Goal: Task Accomplishment & Management: Manage account settings

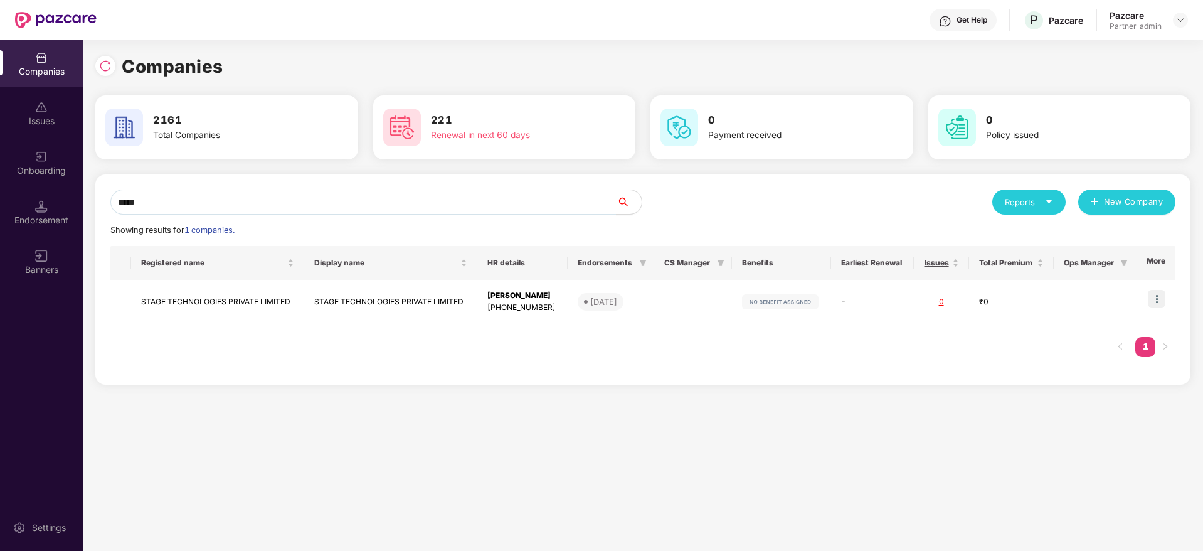
click at [198, 205] on input "*****" at bounding box center [363, 201] width 506 height 25
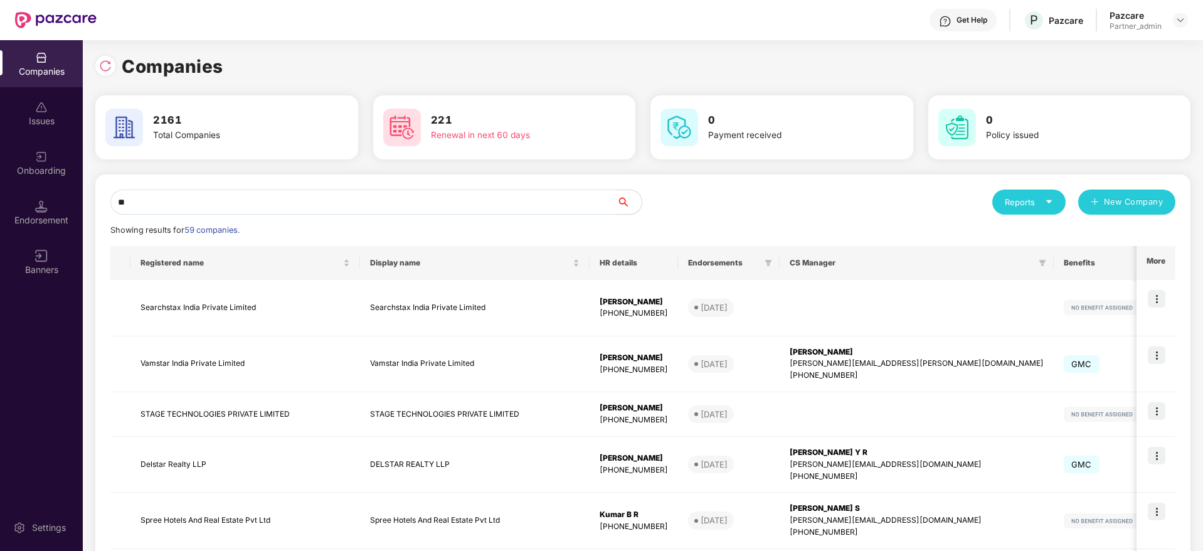
type input "*"
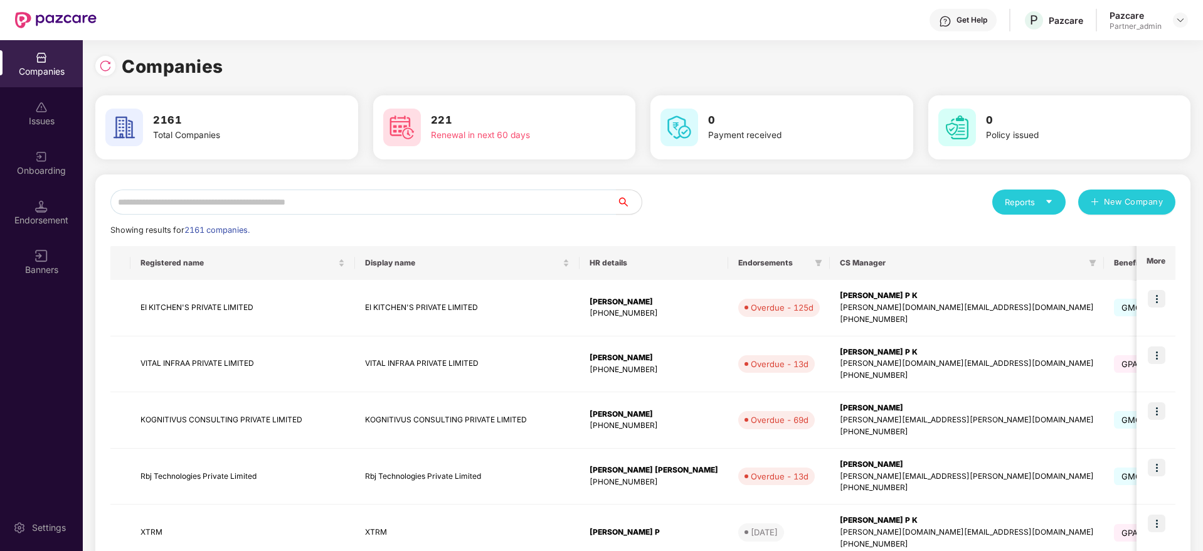
type input "*"
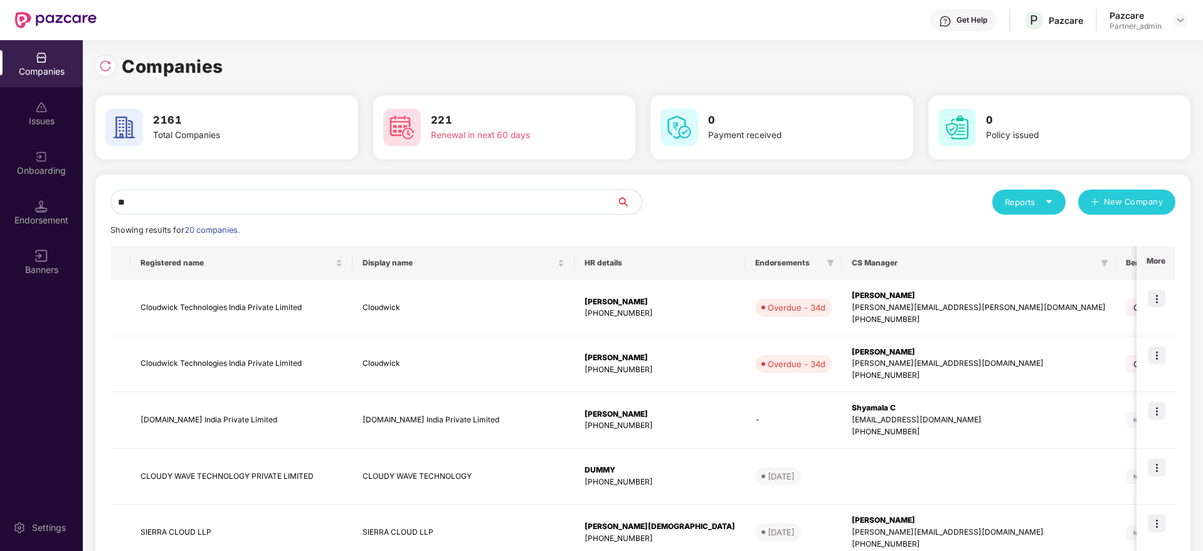
type input "*"
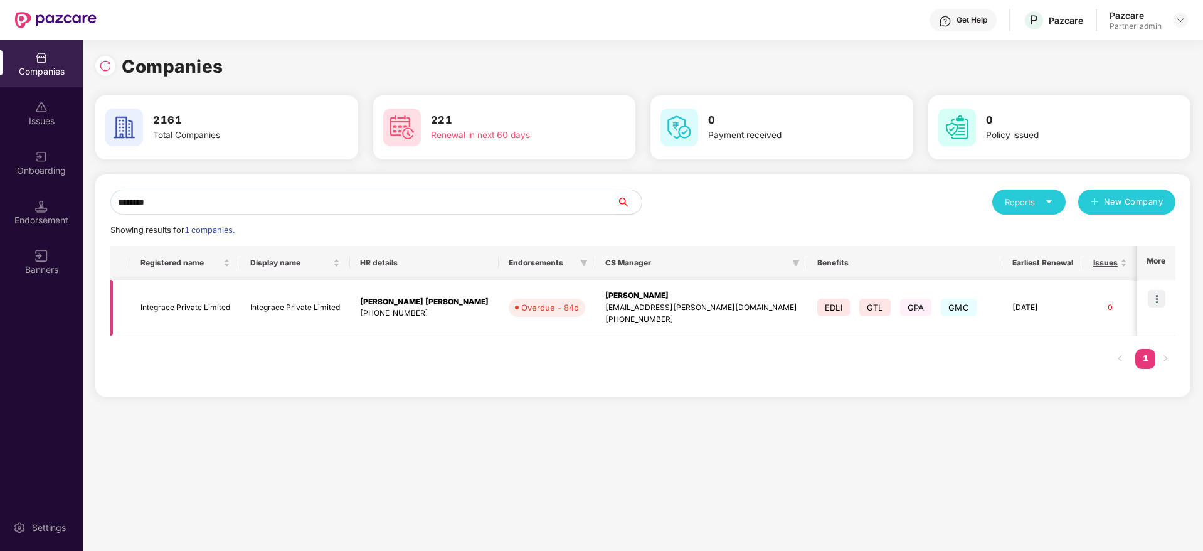
type input "********"
click at [1163, 296] on img at bounding box center [1157, 299] width 18 height 18
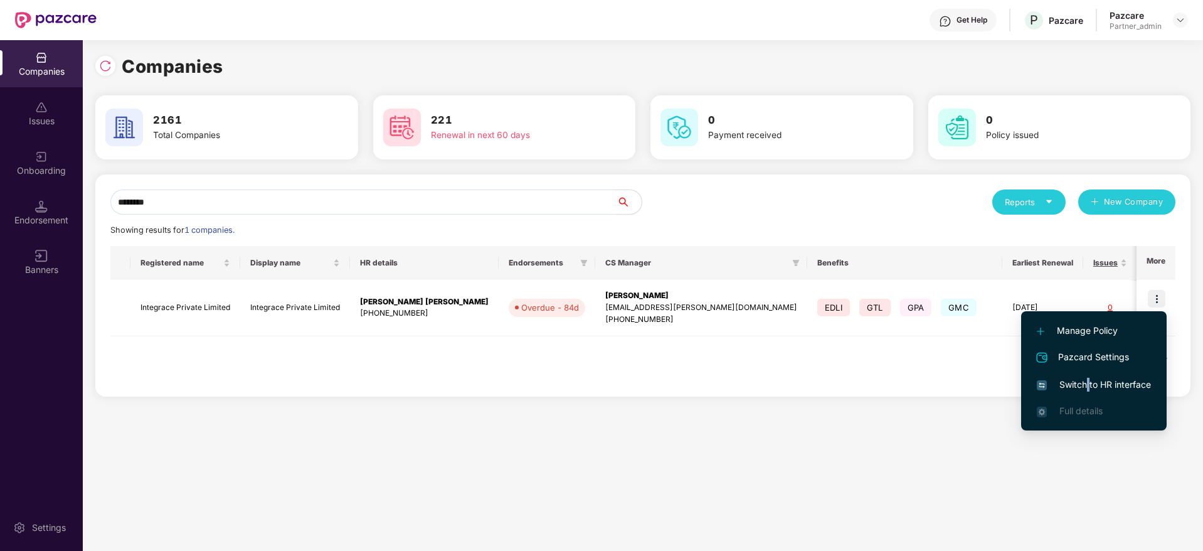
click at [1089, 384] on span "Switch to HR interface" at bounding box center [1094, 385] width 114 height 14
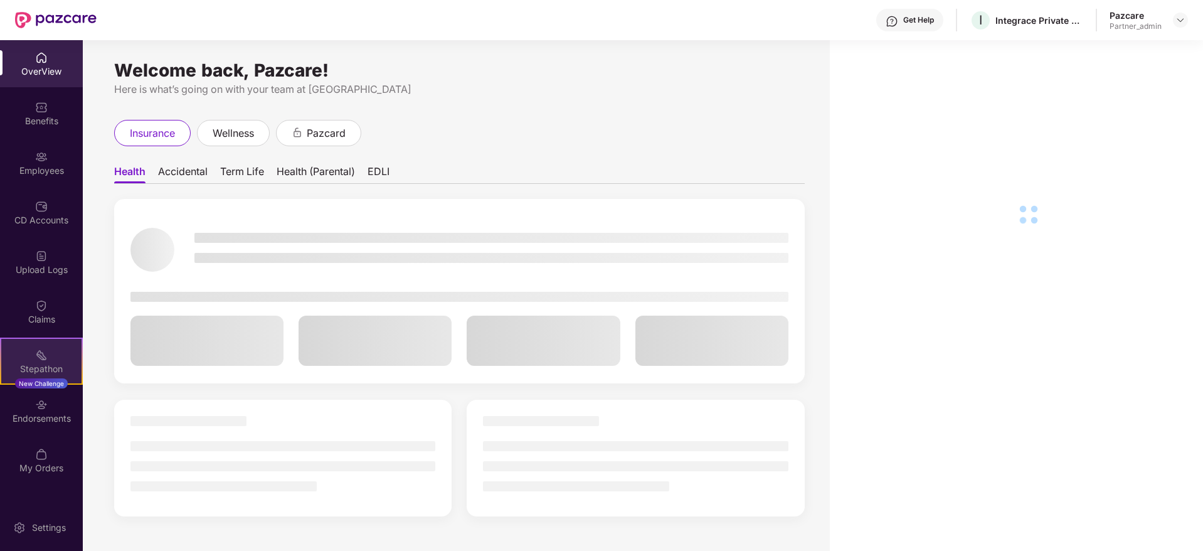
click at [46, 364] on div "Stepathon" at bounding box center [41, 369] width 80 height 13
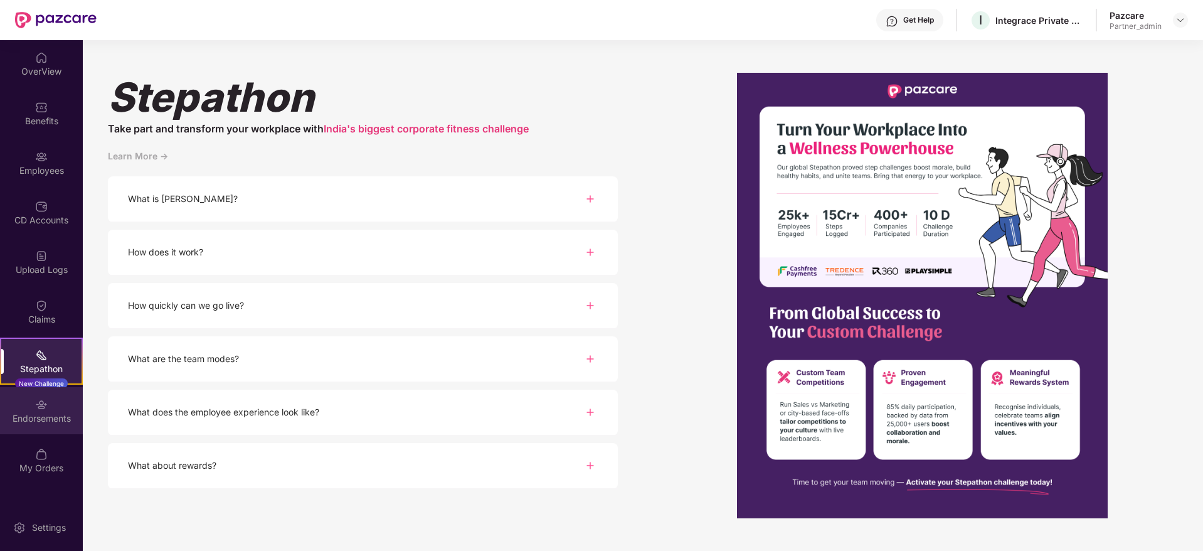
click at [36, 420] on div "Endorsements" at bounding box center [41, 418] width 83 height 13
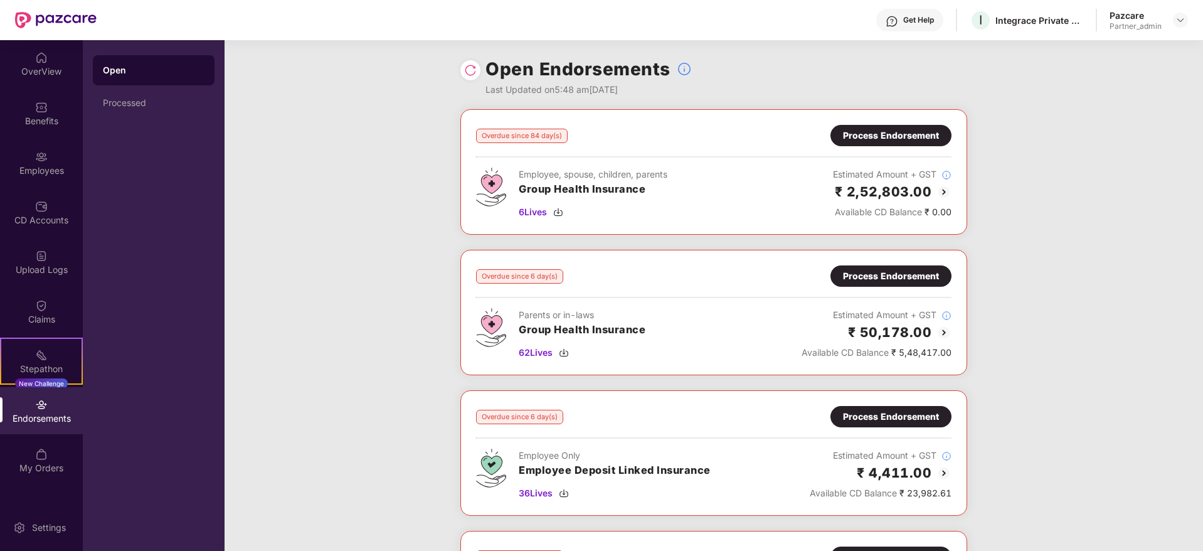
click at [876, 135] on div "Process Endorsement" at bounding box center [891, 136] width 96 height 14
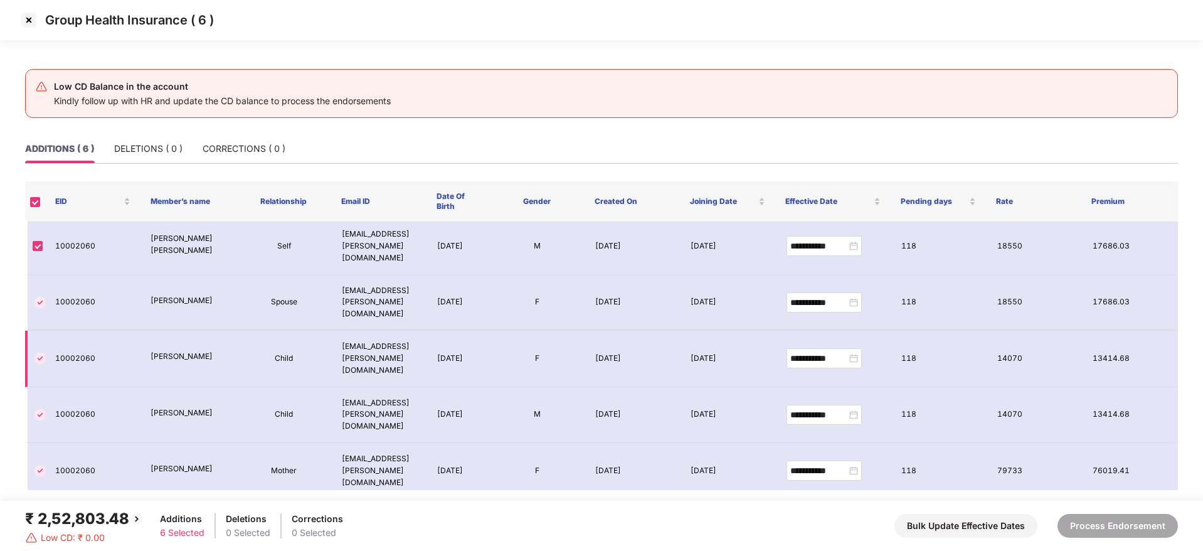
scroll to position [4, 0]
click at [28, 22] on img at bounding box center [29, 20] width 20 height 20
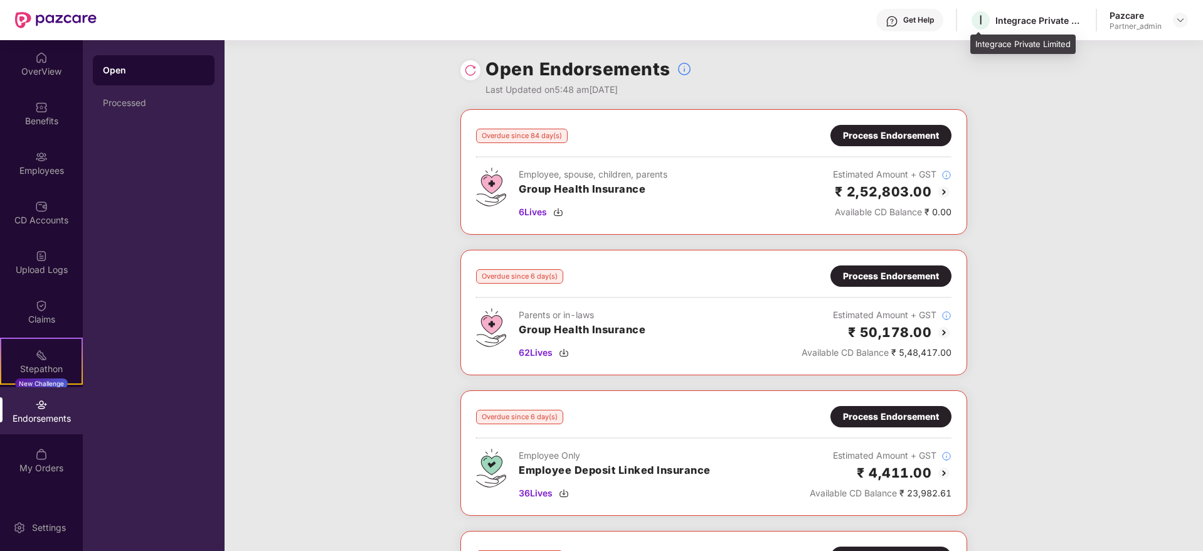
click at [1023, 21] on div "Integrace Private Limited" at bounding box center [1039, 20] width 88 height 12
copy div "Integrace"
click at [1182, 20] on img at bounding box center [1181, 20] width 10 height 10
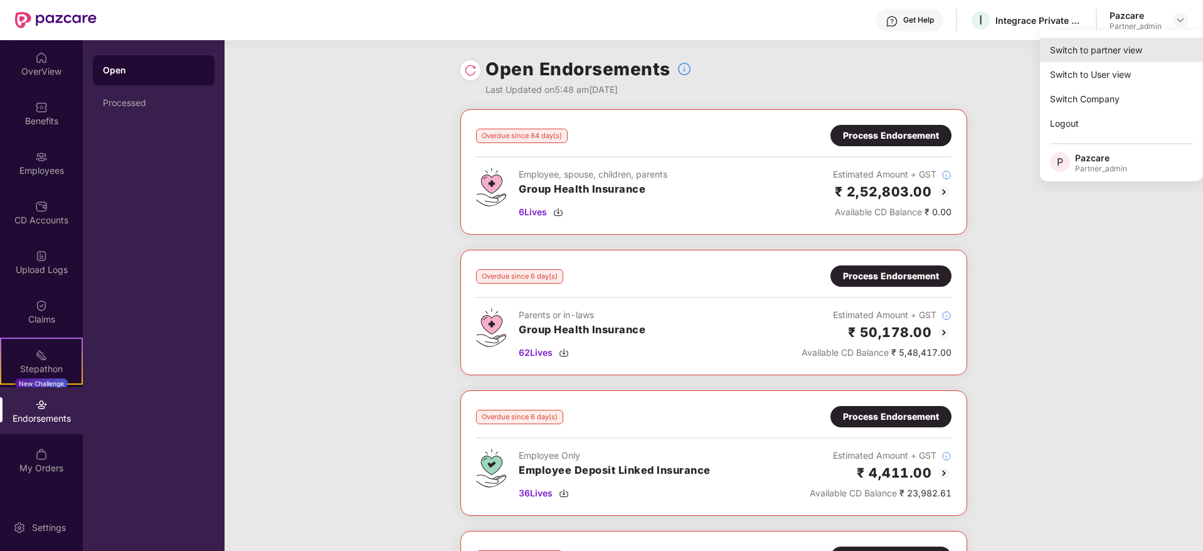
click at [1130, 49] on div "Switch to partner view" at bounding box center [1121, 50] width 163 height 24
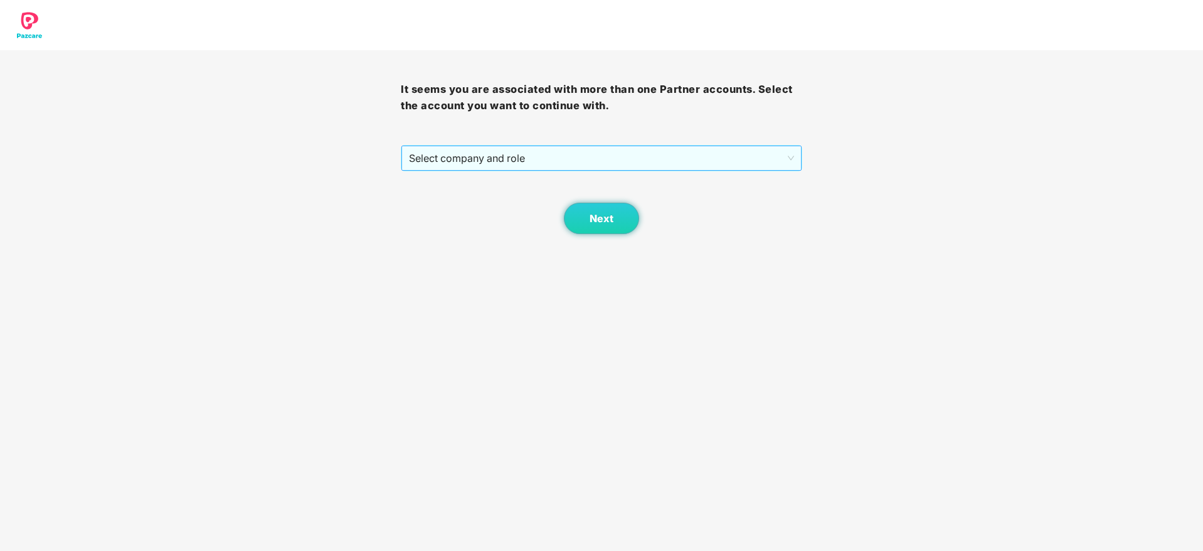
click at [462, 155] on span "Select company and role" at bounding box center [601, 158] width 385 height 24
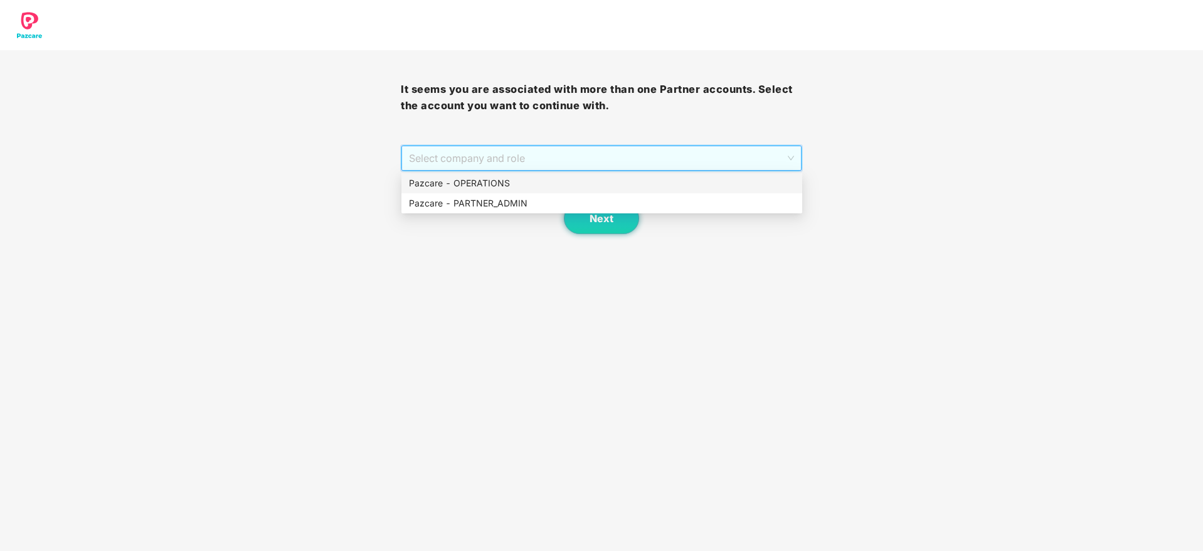
click at [474, 192] on div "Pazcare - OPERATIONS" at bounding box center [601, 183] width 401 height 20
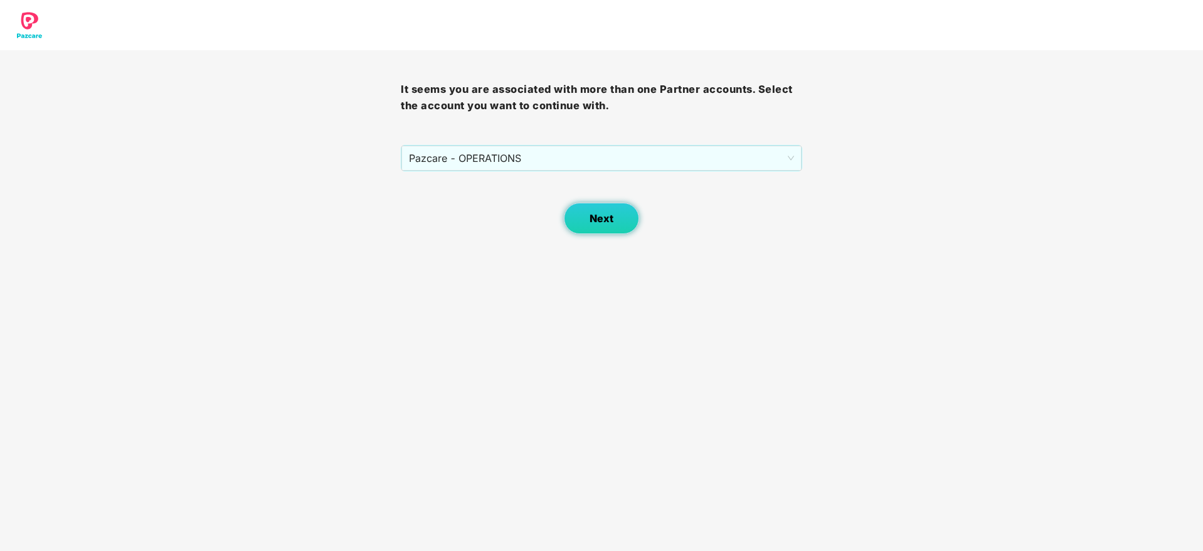
click at [587, 217] on button "Next" at bounding box center [601, 218] width 75 height 31
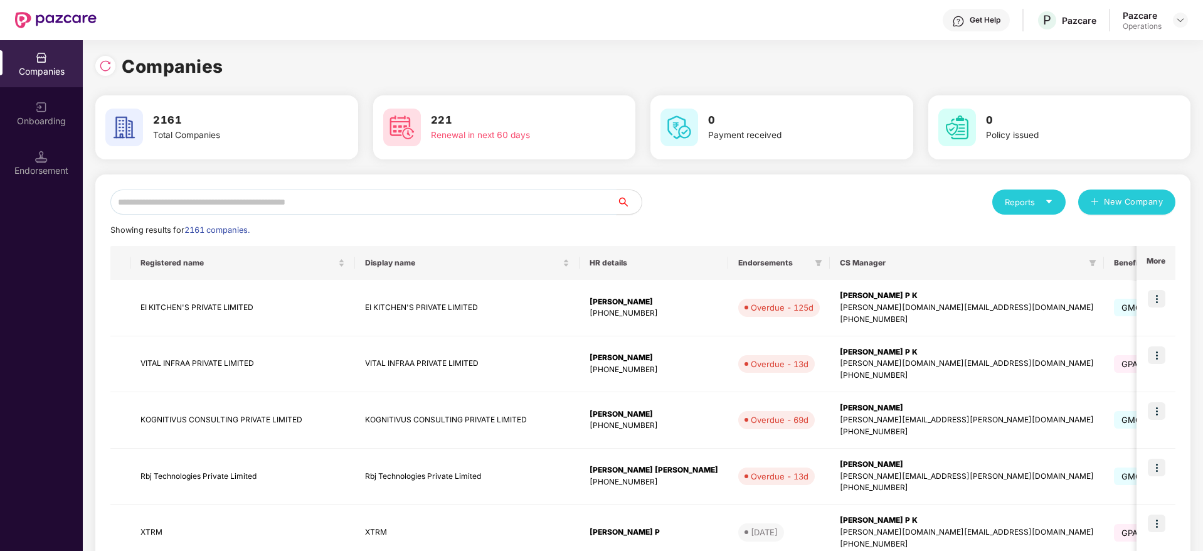
click at [369, 201] on input "text" at bounding box center [363, 201] width 506 height 25
paste input "*********"
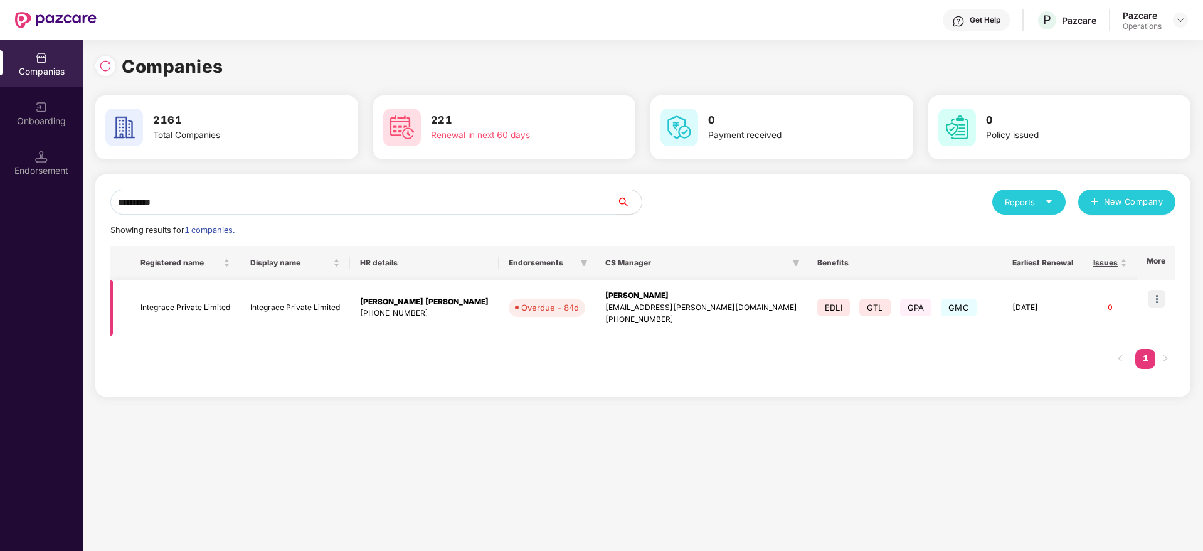
type input "*********"
click at [629, 298] on div "[PERSON_NAME]" at bounding box center [701, 296] width 192 height 12
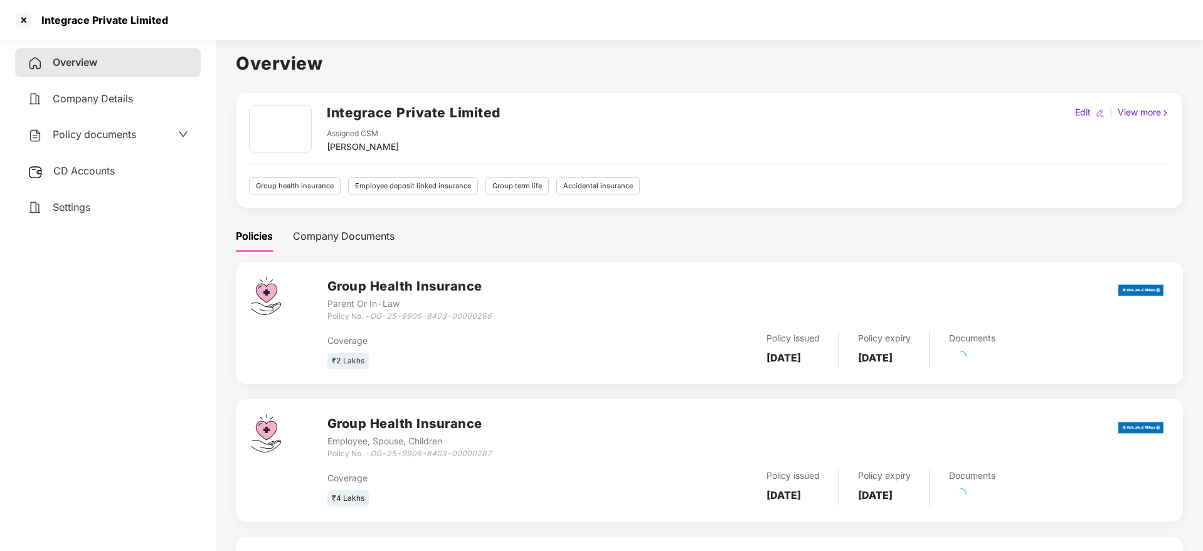
click at [24, 216] on div "Settings" at bounding box center [108, 207] width 186 height 29
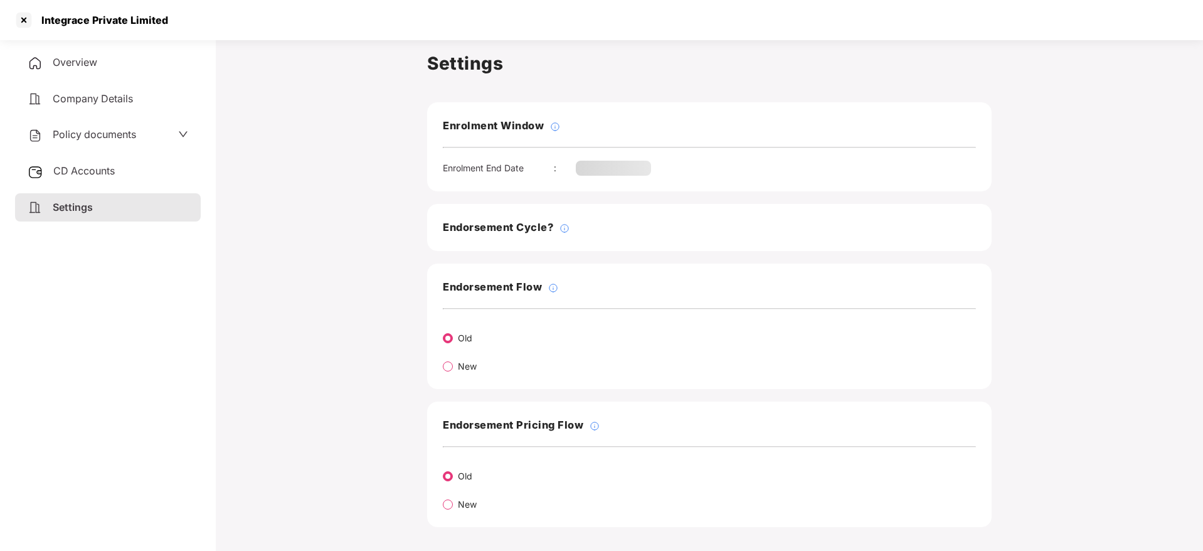
click at [104, 174] on span "CD Accounts" at bounding box center [83, 170] width 61 height 13
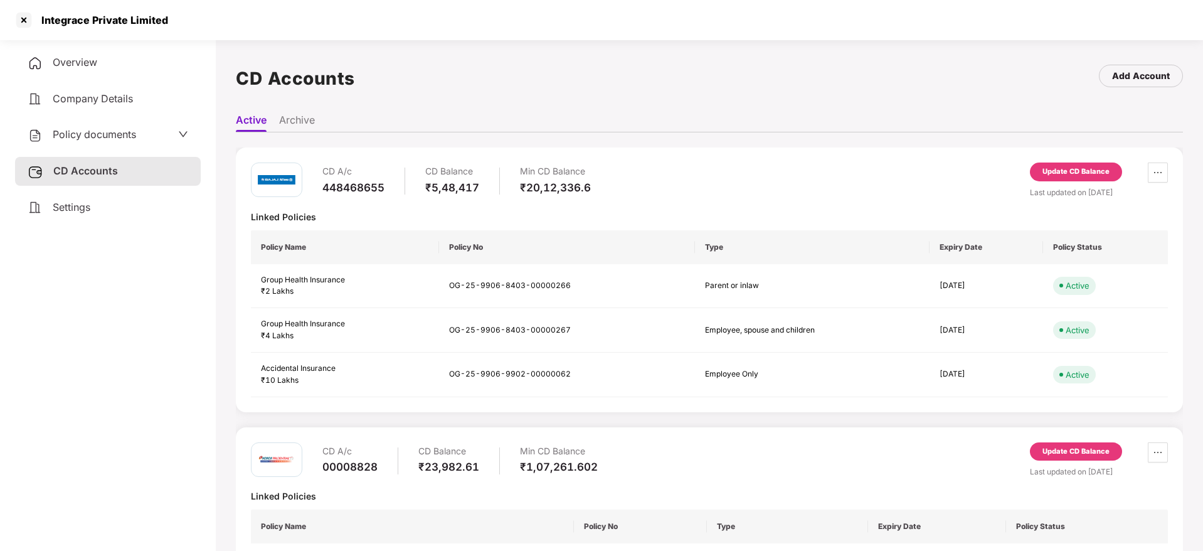
click at [297, 120] on li "Archive" at bounding box center [297, 123] width 36 height 18
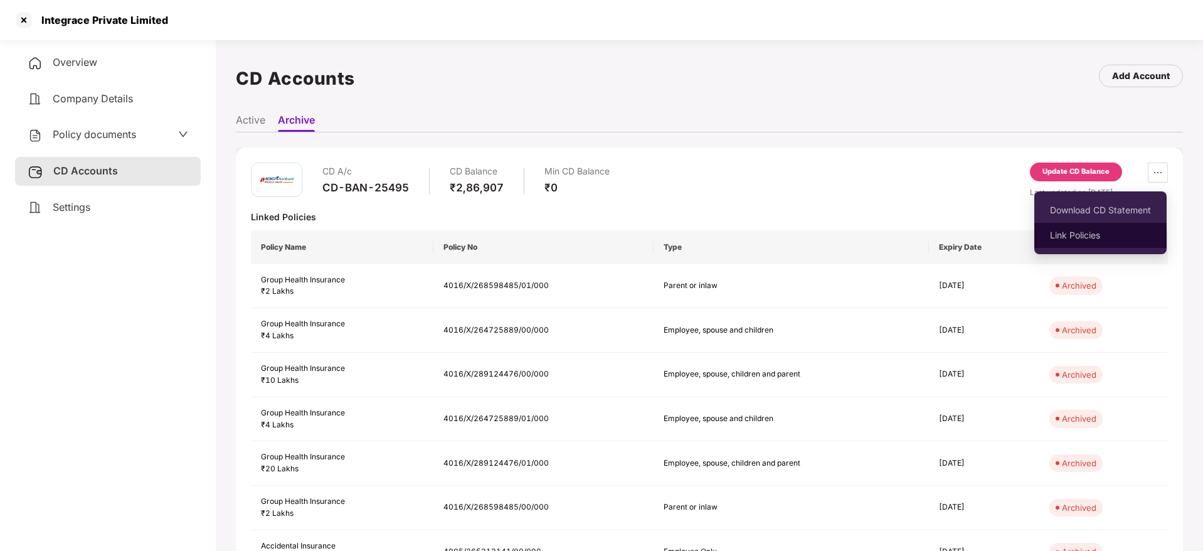
click at [1083, 235] on span "Link Policies" at bounding box center [1100, 235] width 101 height 14
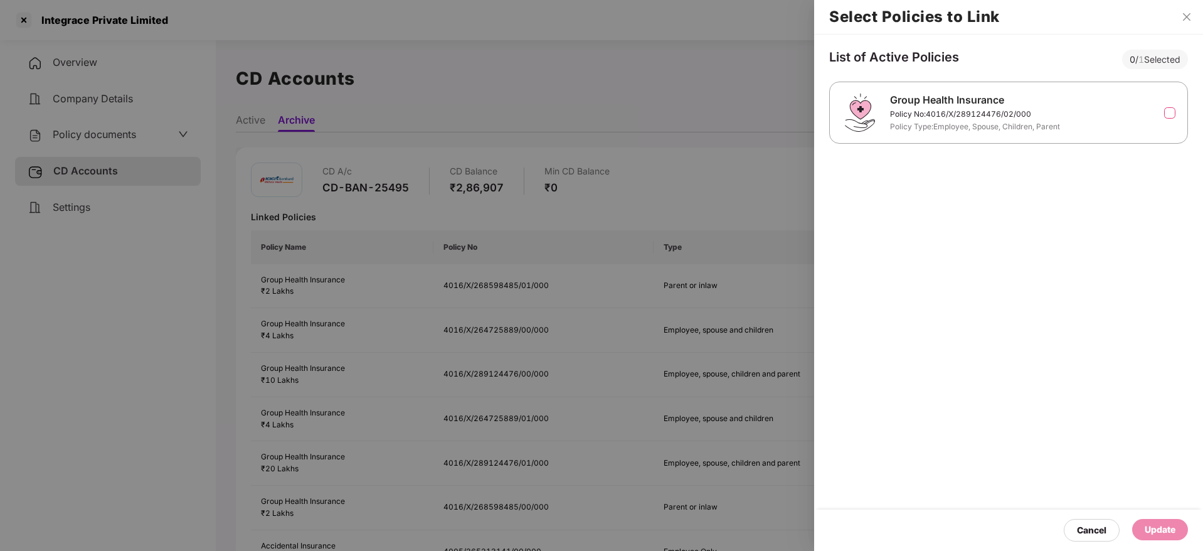
click at [1167, 108] on label at bounding box center [1169, 112] width 11 height 11
click at [1176, 530] on div "Update" at bounding box center [1160, 529] width 56 height 21
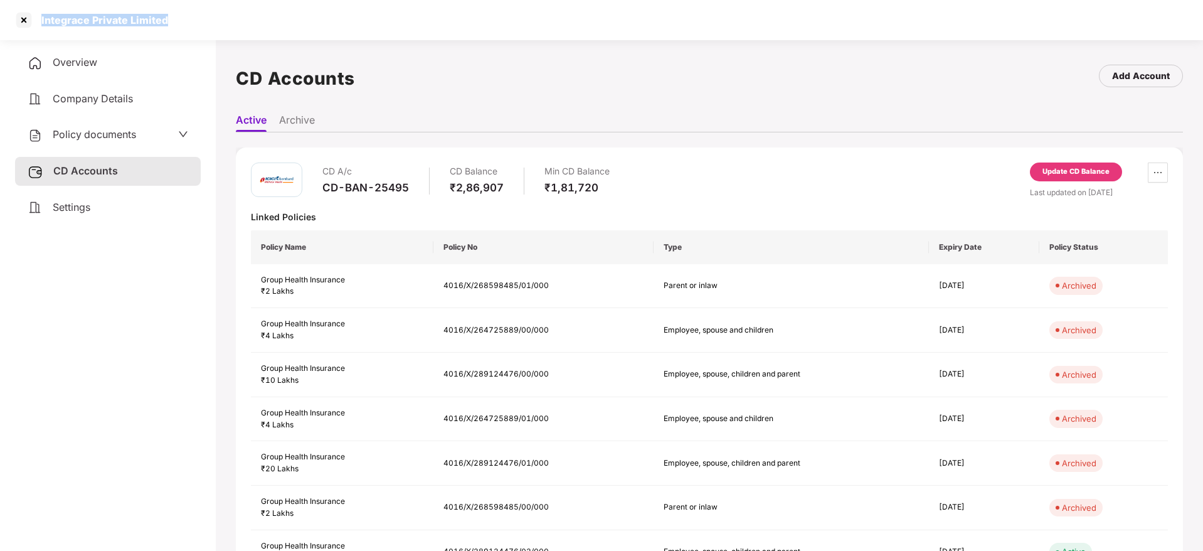
drag, startPoint x: 43, startPoint y: 18, endPoint x: 201, endPoint y: 18, distance: 158.7
click at [201, 18] on div "Integrace Private Limited" at bounding box center [601, 20] width 1203 height 40
copy div "Integrace Private Limited"
click at [28, 16] on div at bounding box center [24, 20] width 20 height 20
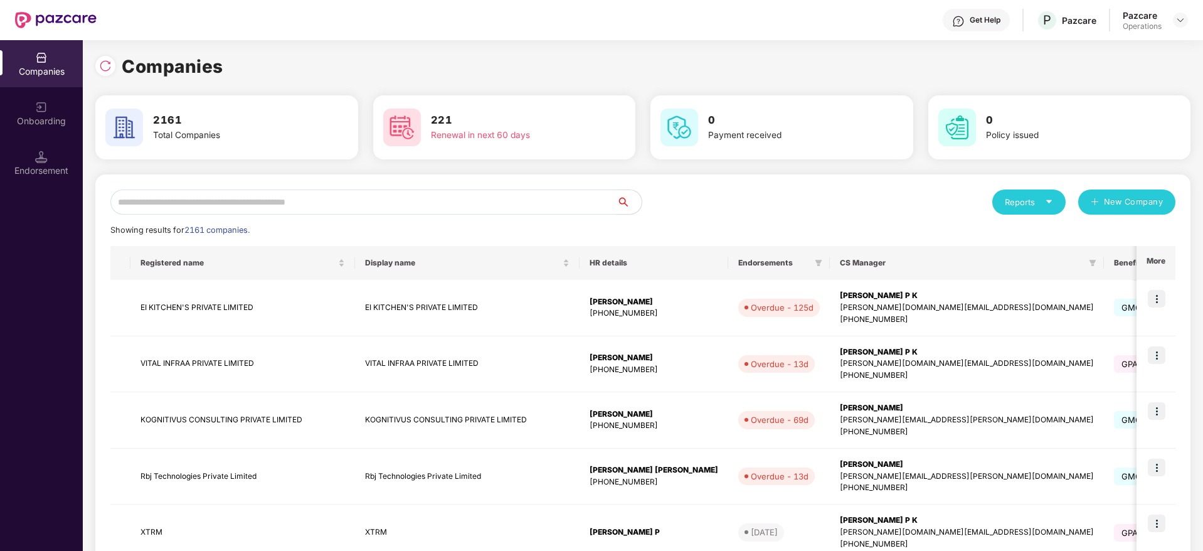
click at [207, 198] on input "text" at bounding box center [363, 201] width 506 height 25
paste input "**********"
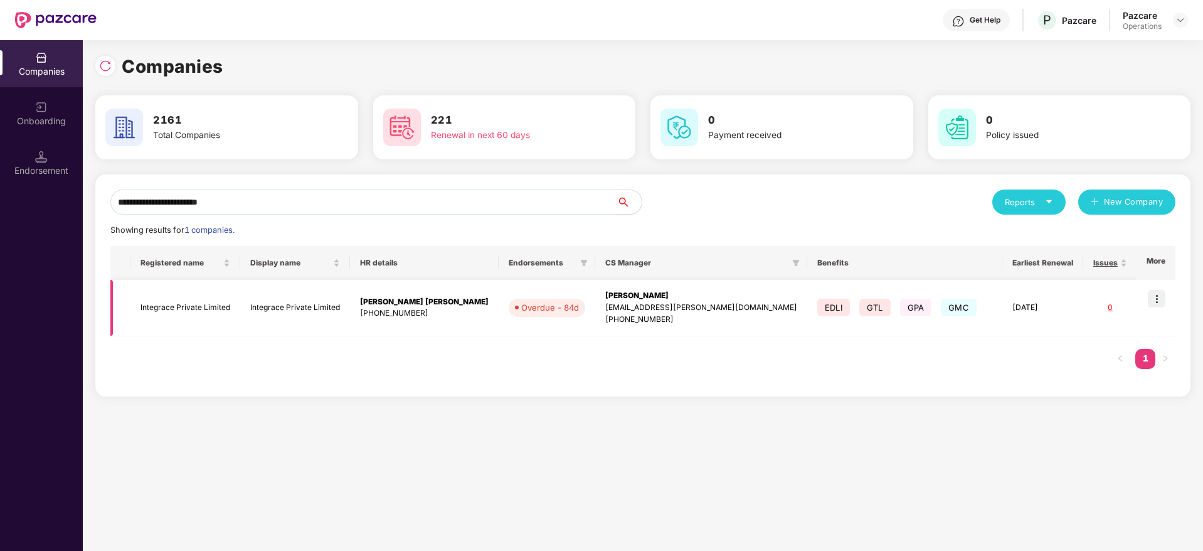
type input "**********"
click at [1159, 299] on img at bounding box center [1157, 299] width 18 height 18
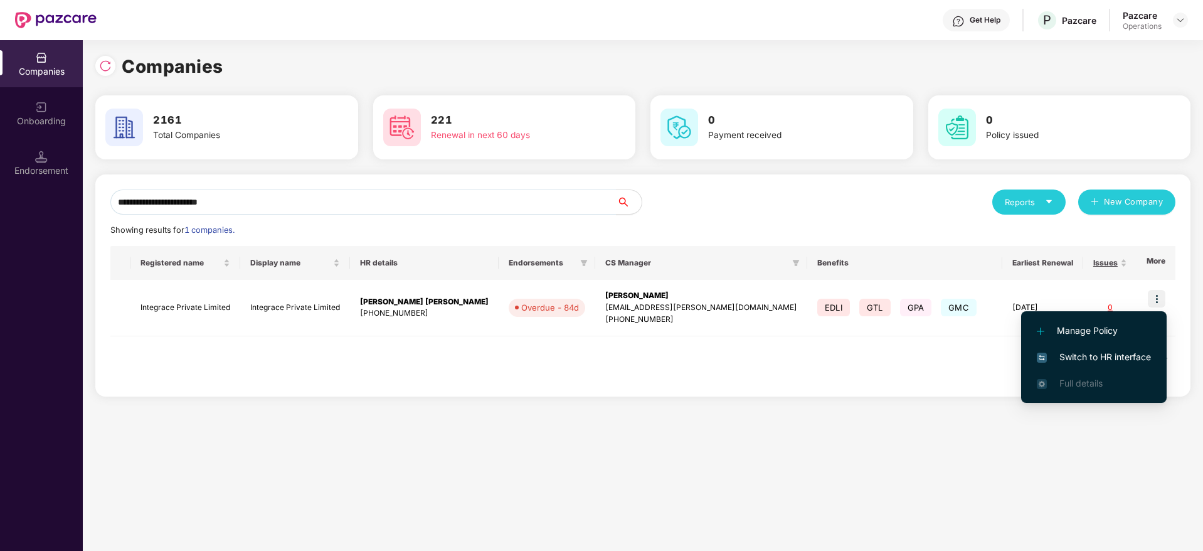
click at [1114, 356] on span "Switch to HR interface" at bounding box center [1094, 357] width 114 height 14
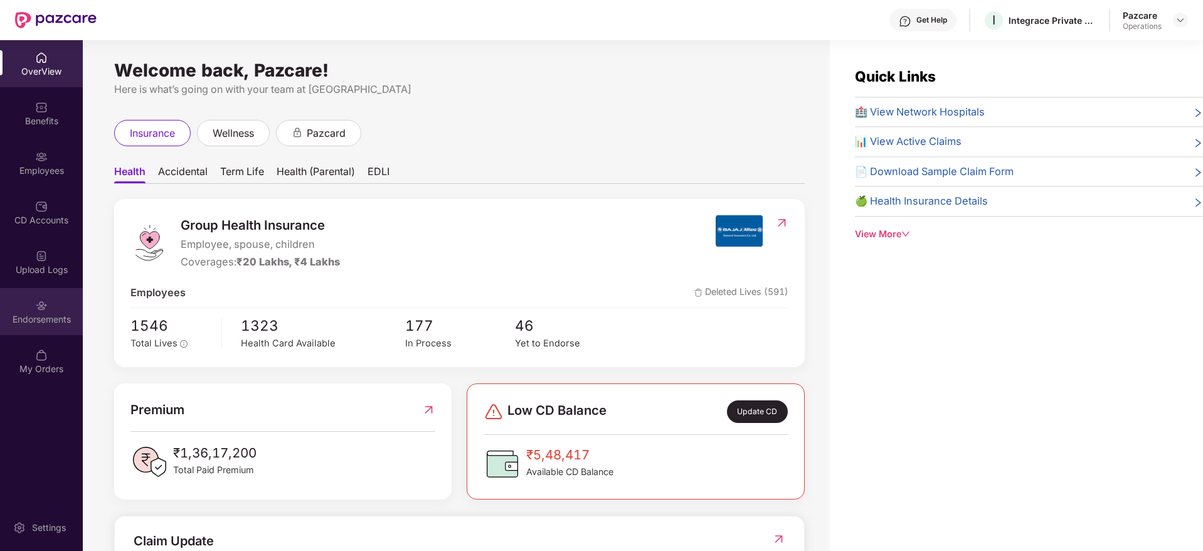
click at [41, 317] on div "Endorsements" at bounding box center [41, 319] width 83 height 13
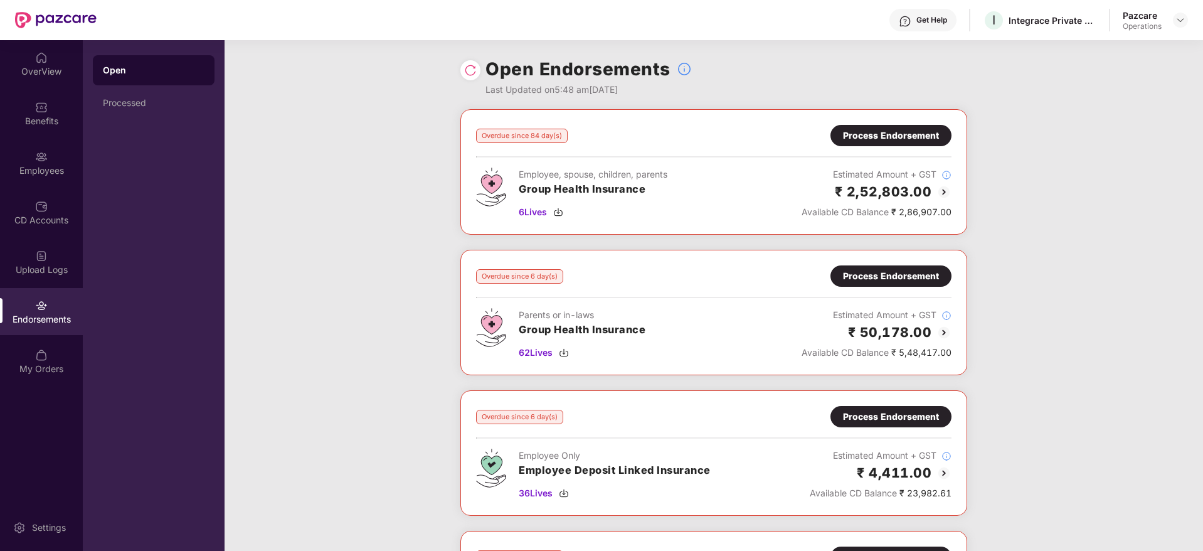
click at [850, 133] on div "Process Endorsement" at bounding box center [891, 136] width 96 height 14
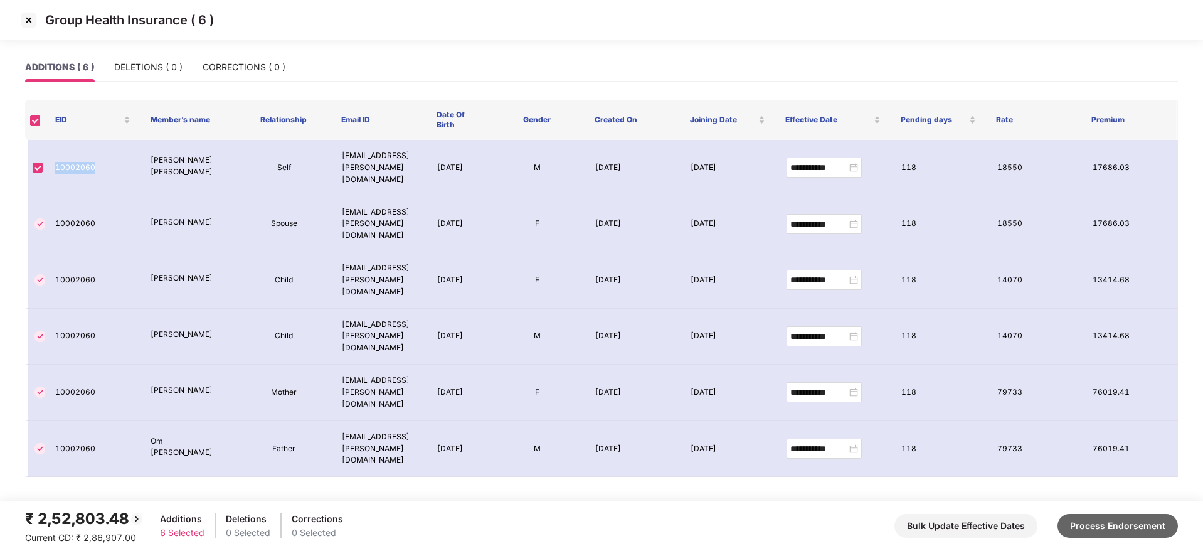
click at [1126, 534] on button "Process Endorsement" at bounding box center [1118, 526] width 120 height 24
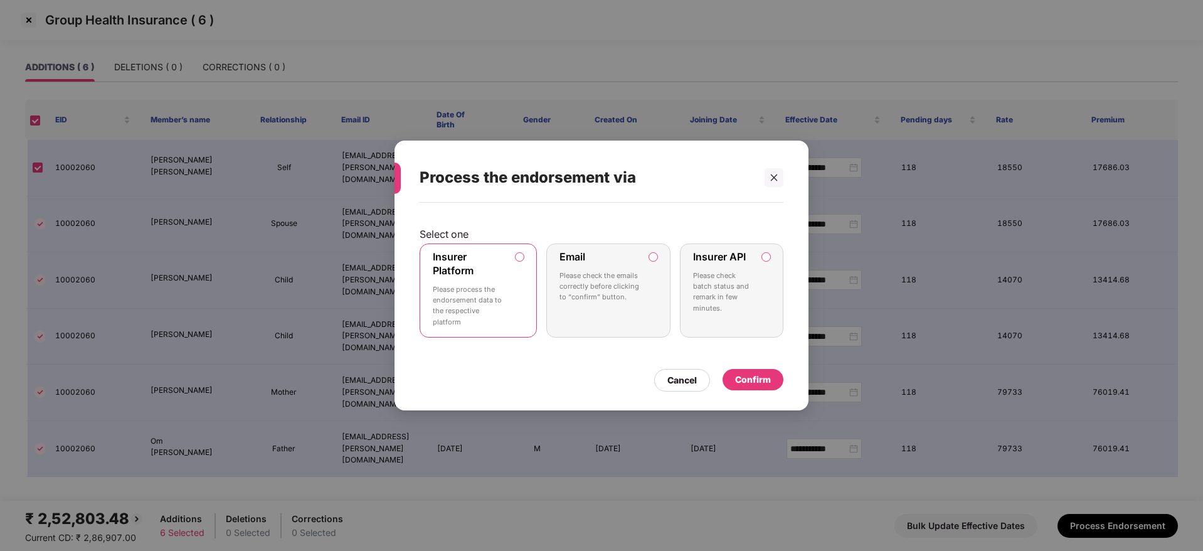
click at [760, 382] on div "Confirm" at bounding box center [753, 380] width 36 height 14
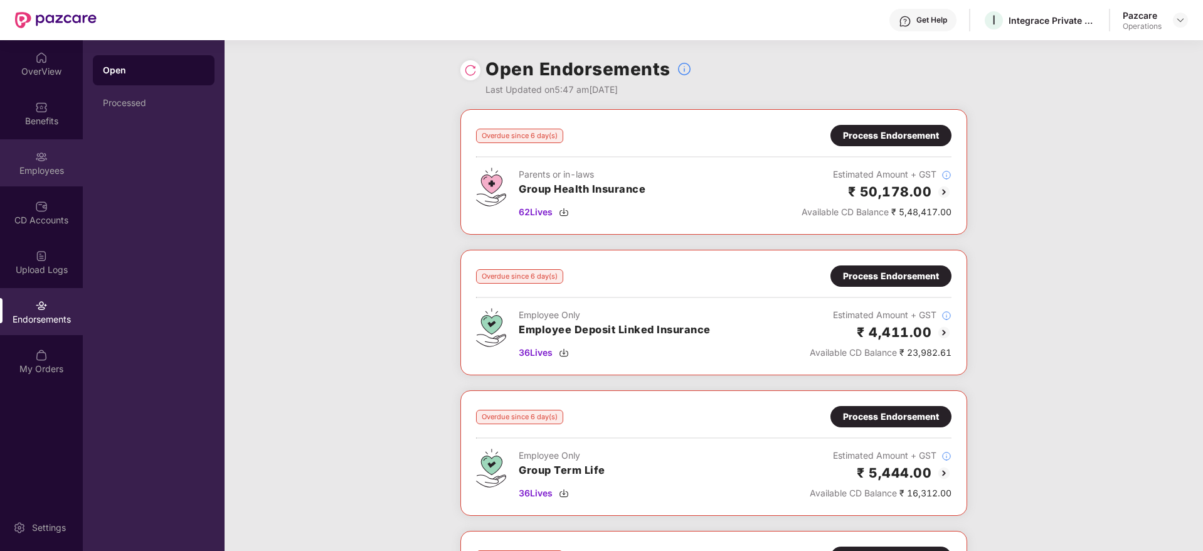
click at [29, 162] on div "Employees" at bounding box center [41, 162] width 83 height 47
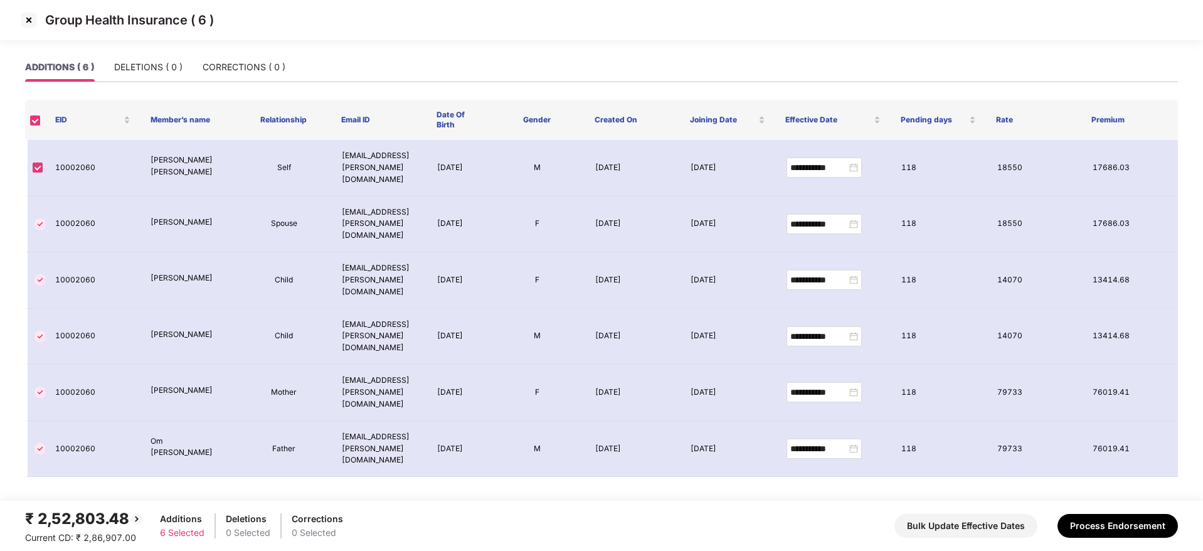
click at [29, 23] on img at bounding box center [29, 20] width 20 height 20
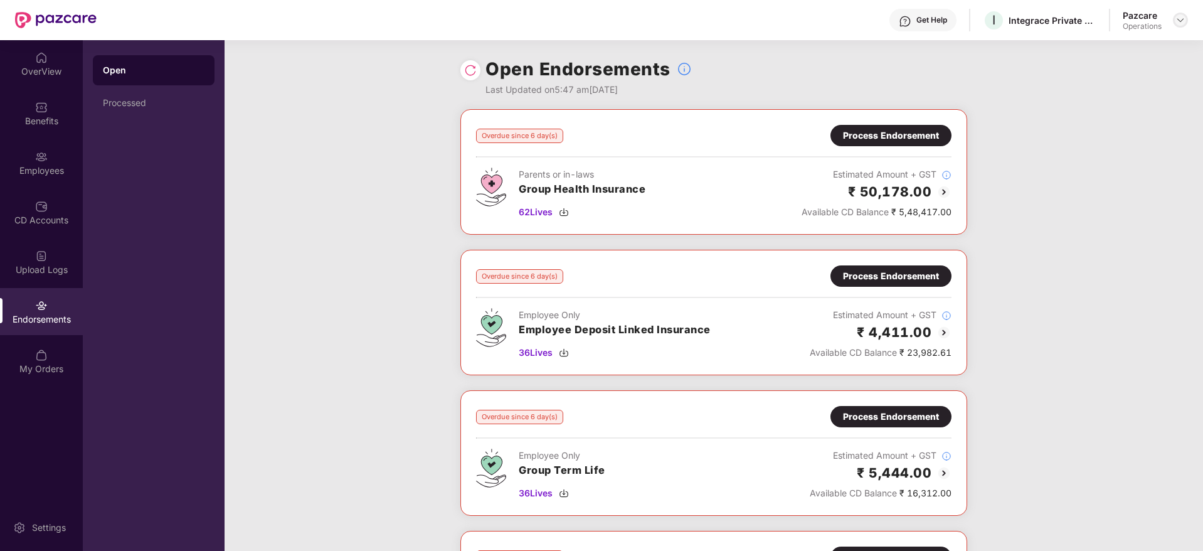
click at [1185, 19] on img at bounding box center [1181, 20] width 10 height 10
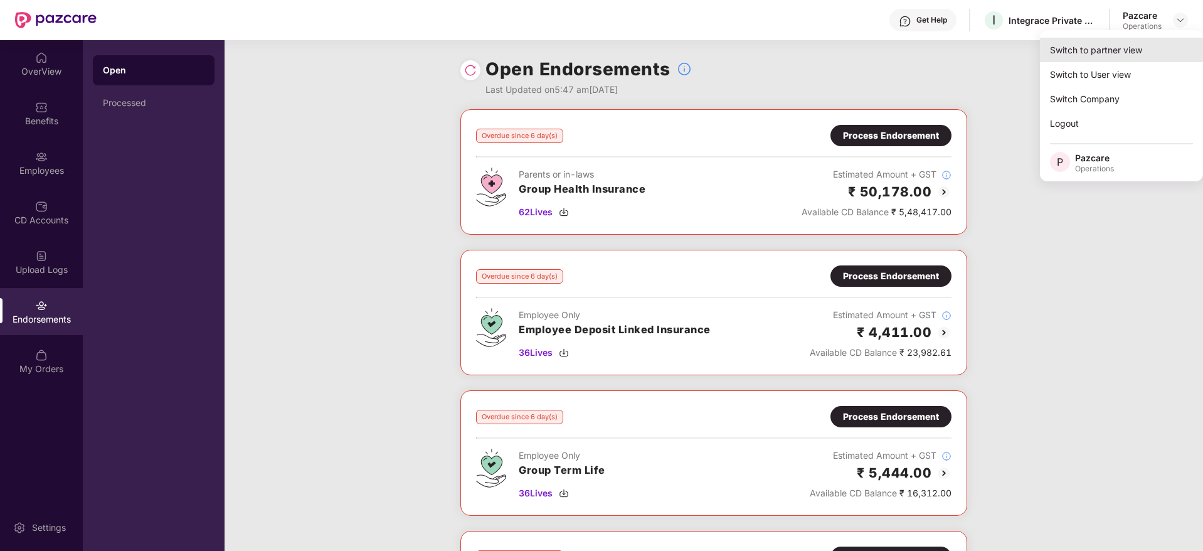
click at [1140, 46] on div "Switch to partner view" at bounding box center [1121, 50] width 163 height 24
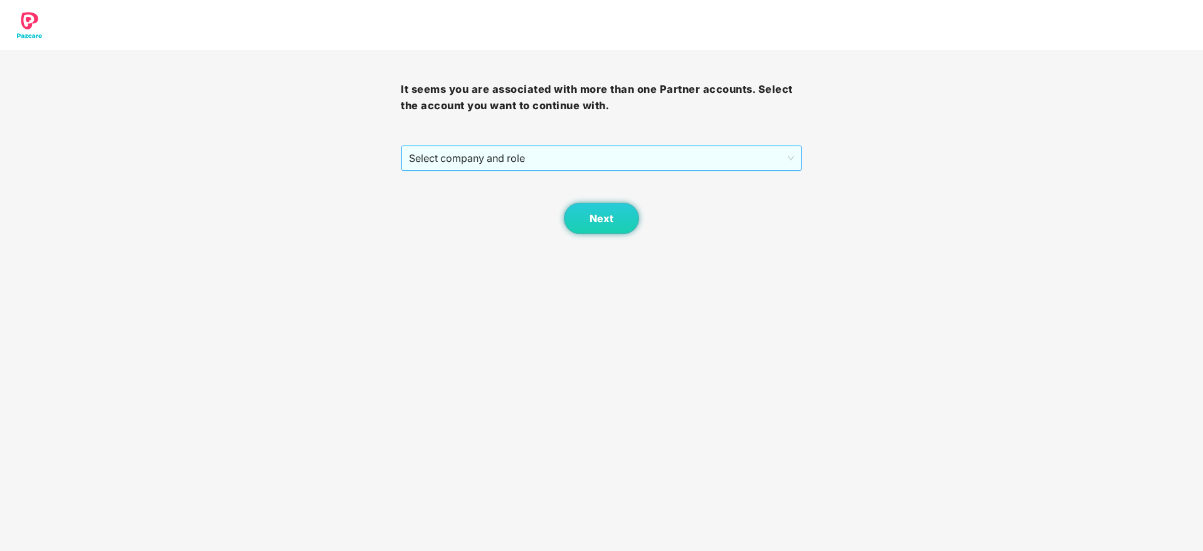
click at [575, 163] on span "Select company and role" at bounding box center [601, 158] width 385 height 24
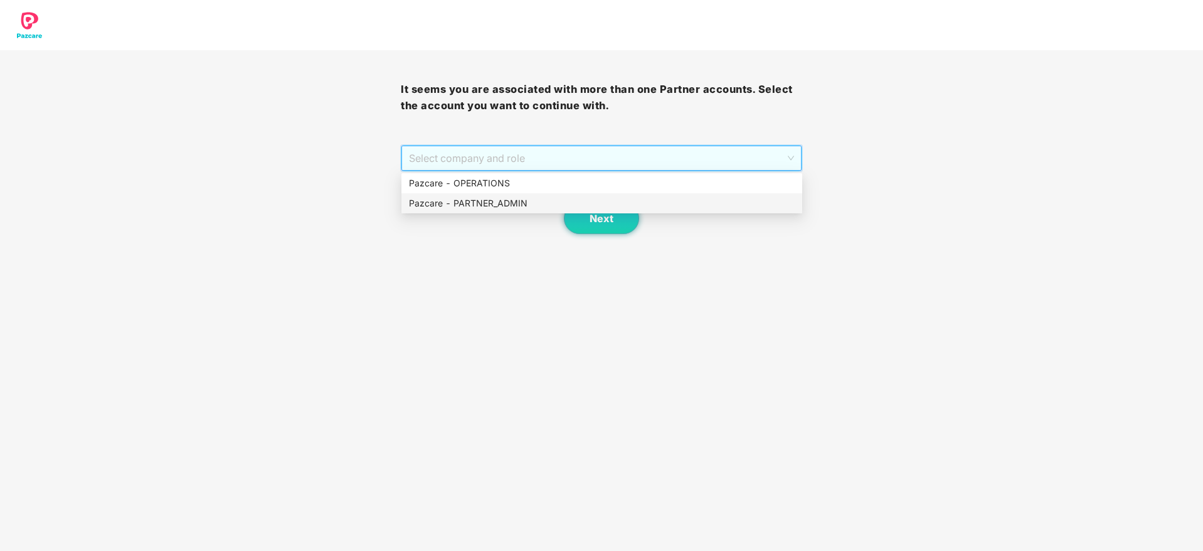
click at [518, 199] on div "Pazcare - PARTNER_ADMIN" at bounding box center [602, 203] width 386 height 14
click at [595, 220] on span "Next" at bounding box center [602, 219] width 24 height 12
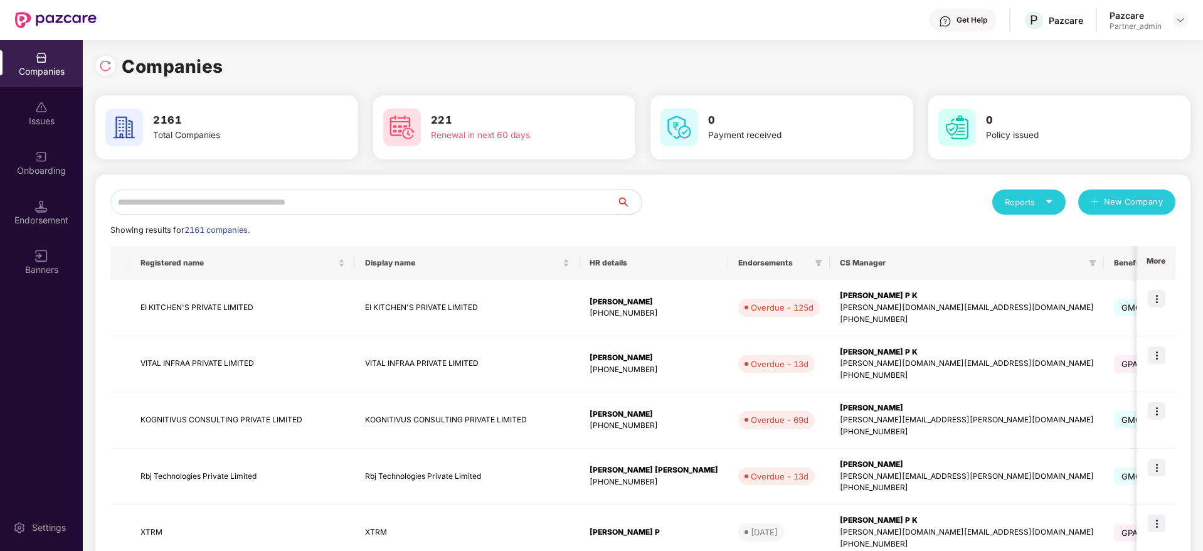
click at [332, 193] on input "text" at bounding box center [363, 201] width 506 height 25
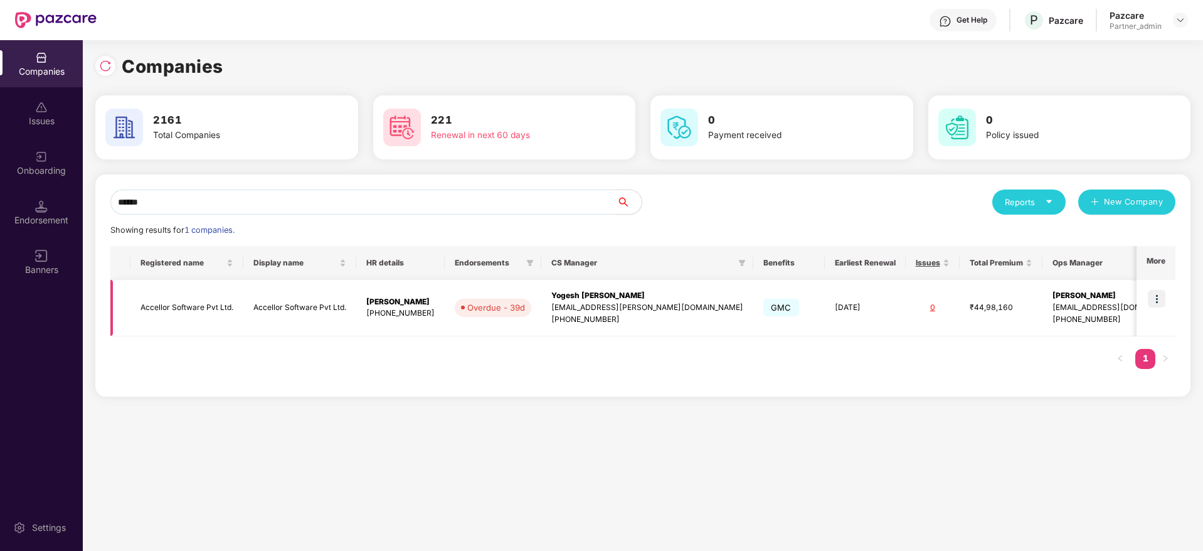
type input "******"
click at [1150, 295] on img at bounding box center [1157, 299] width 18 height 18
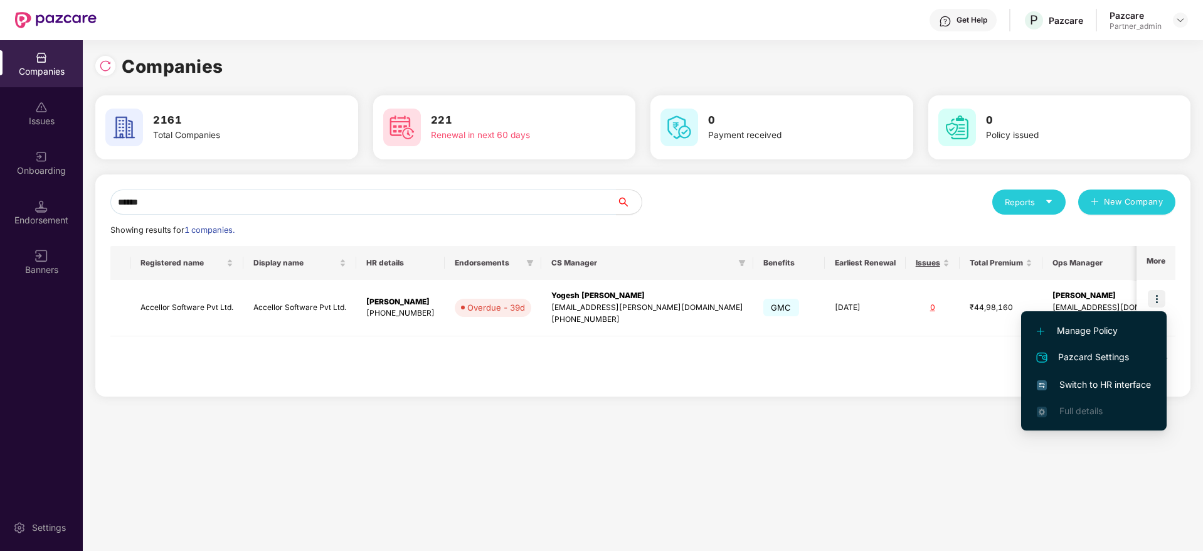
click at [1096, 381] on span "Switch to HR interface" at bounding box center [1094, 385] width 114 height 14
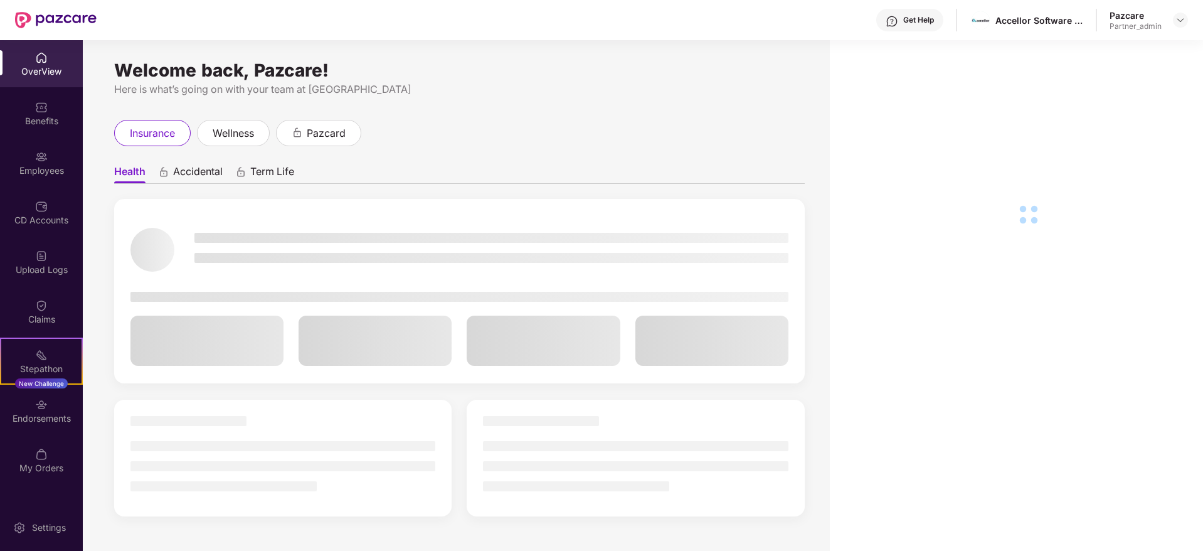
click at [41, 410] on img at bounding box center [41, 404] width 13 height 13
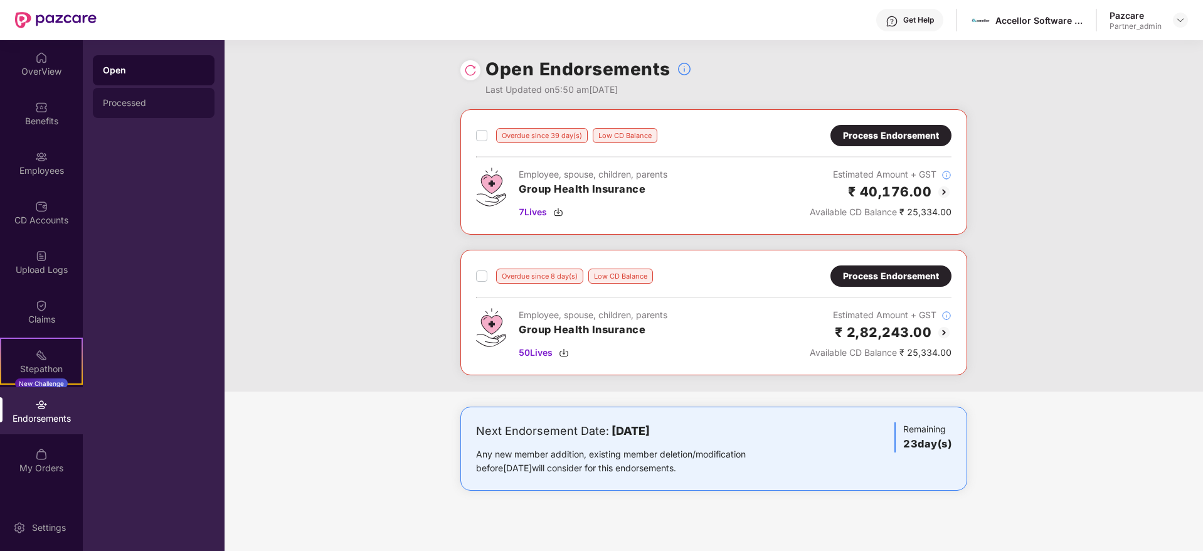
click at [134, 104] on div "Processed" at bounding box center [154, 103] width 102 height 10
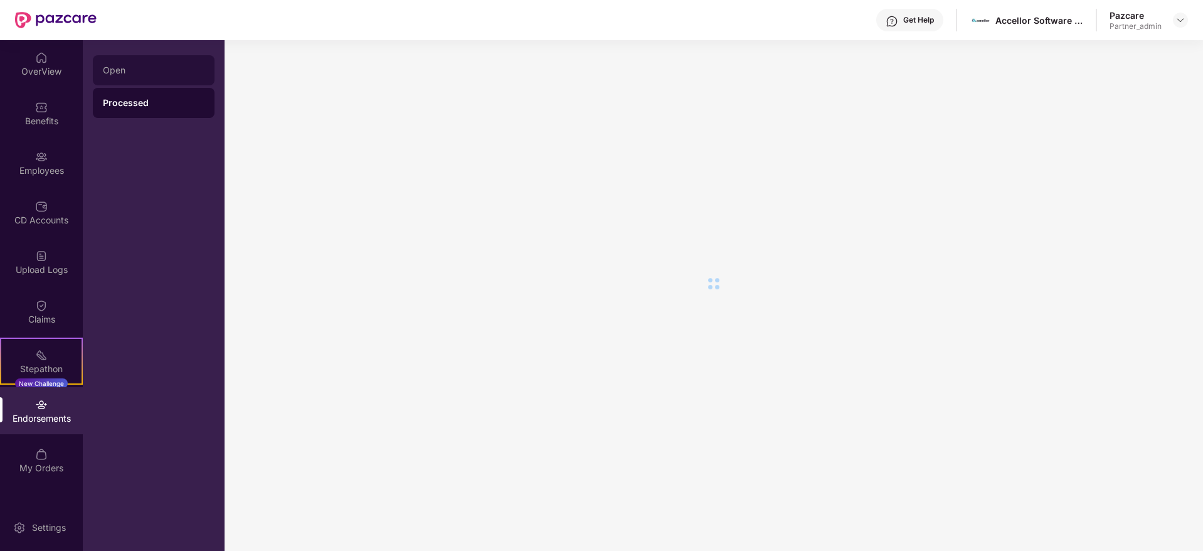
click at [137, 68] on div "Open" at bounding box center [154, 70] width 102 height 10
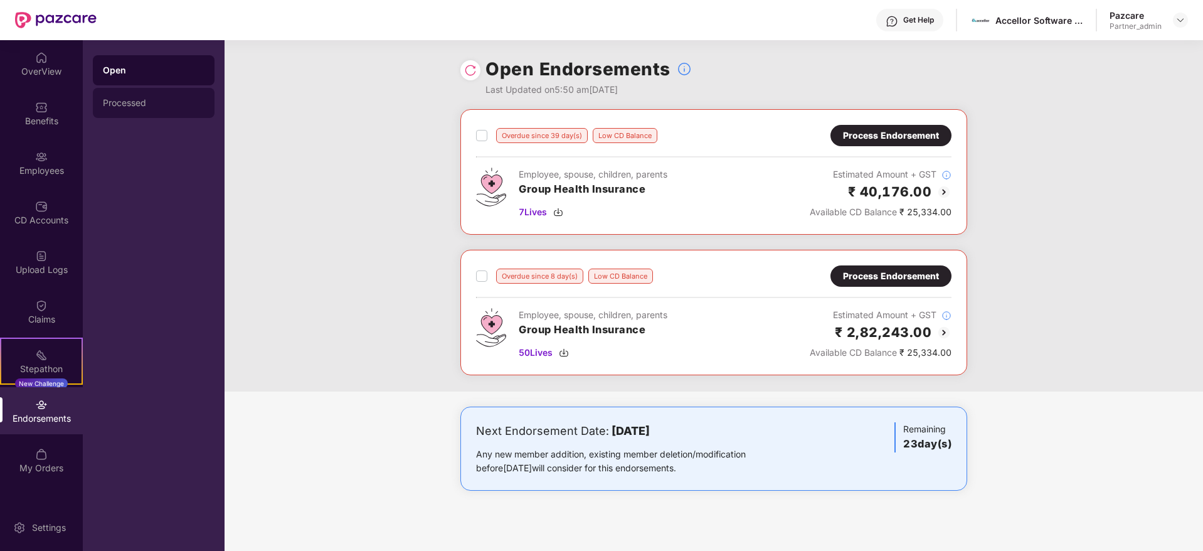
click at [140, 100] on div "Processed" at bounding box center [154, 103] width 102 height 10
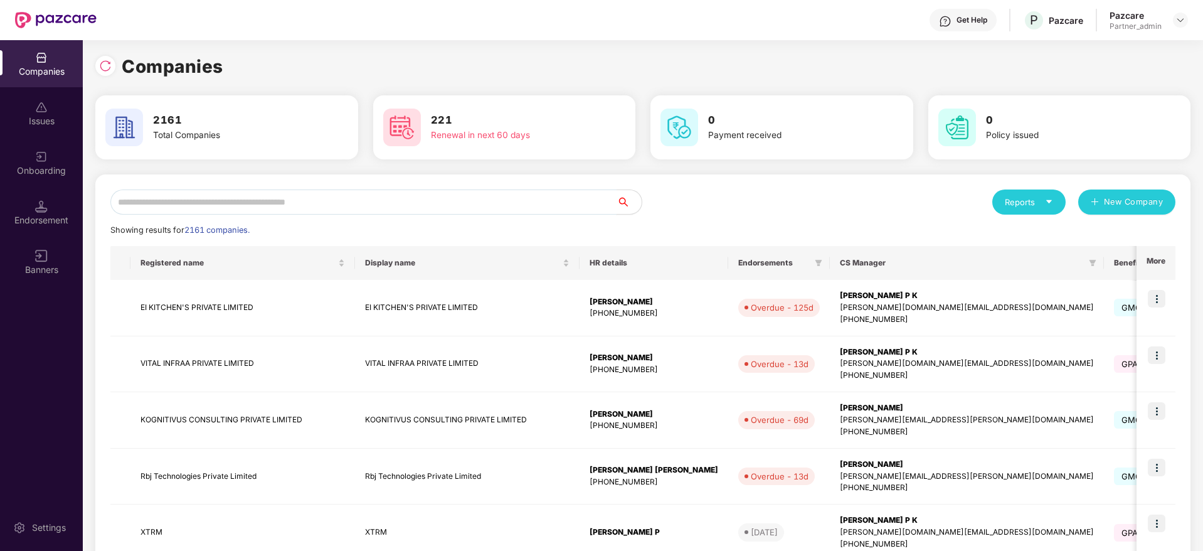
click at [288, 204] on input "text" at bounding box center [363, 201] width 506 height 25
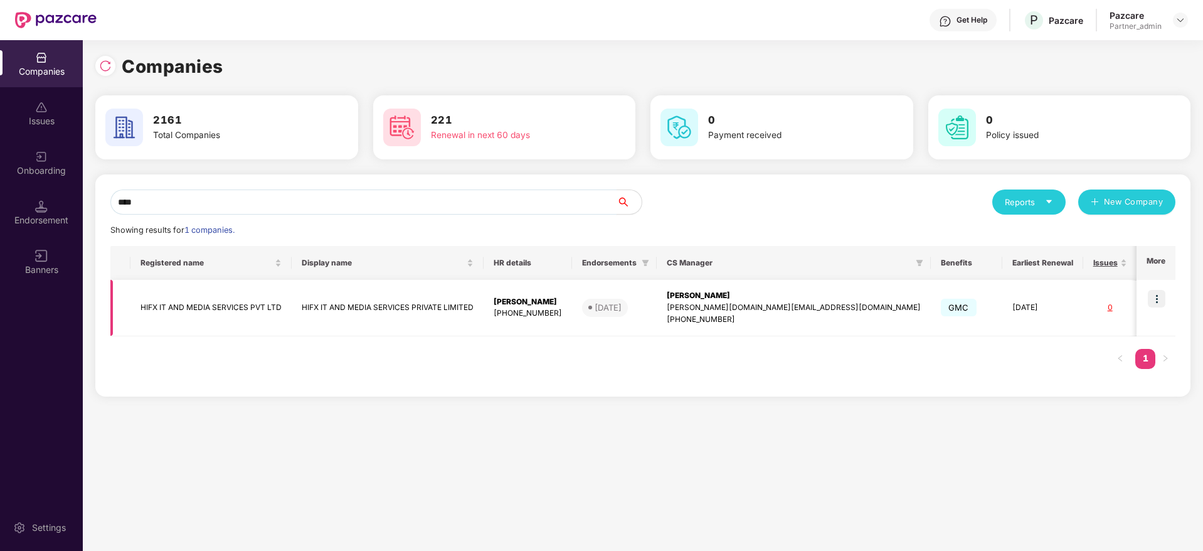
type input "****"
click at [723, 290] on div "[PERSON_NAME]" at bounding box center [794, 296] width 254 height 12
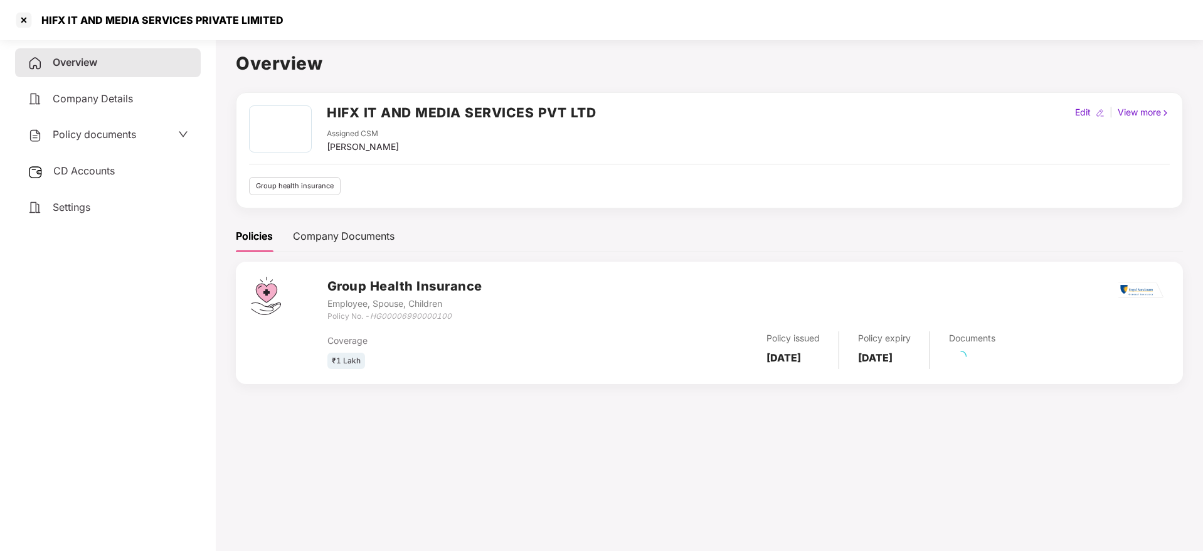
click at [122, 176] on div "CD Accounts" at bounding box center [108, 171] width 186 height 29
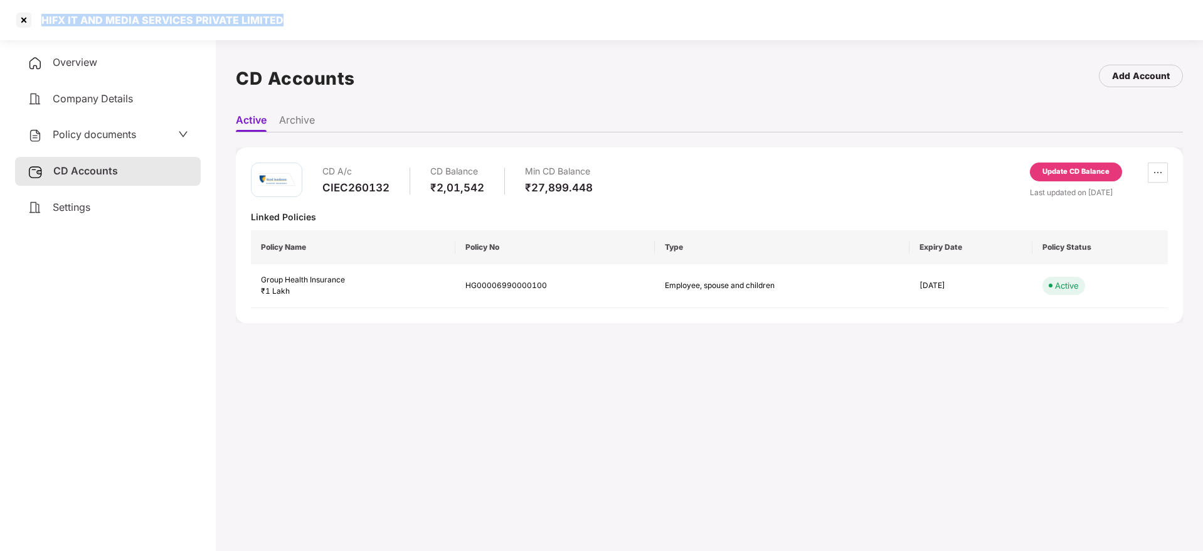
drag, startPoint x: 42, startPoint y: 24, endPoint x: 304, endPoint y: 24, distance: 261.6
click at [304, 24] on div "HIFX IT AND MEDIA SERVICES PRIVATE LIMITED" at bounding box center [601, 20] width 1203 height 40
copy div "HIFX IT AND MEDIA SERVICES PRIVATE LIMITED"
click at [25, 20] on div at bounding box center [24, 20] width 20 height 20
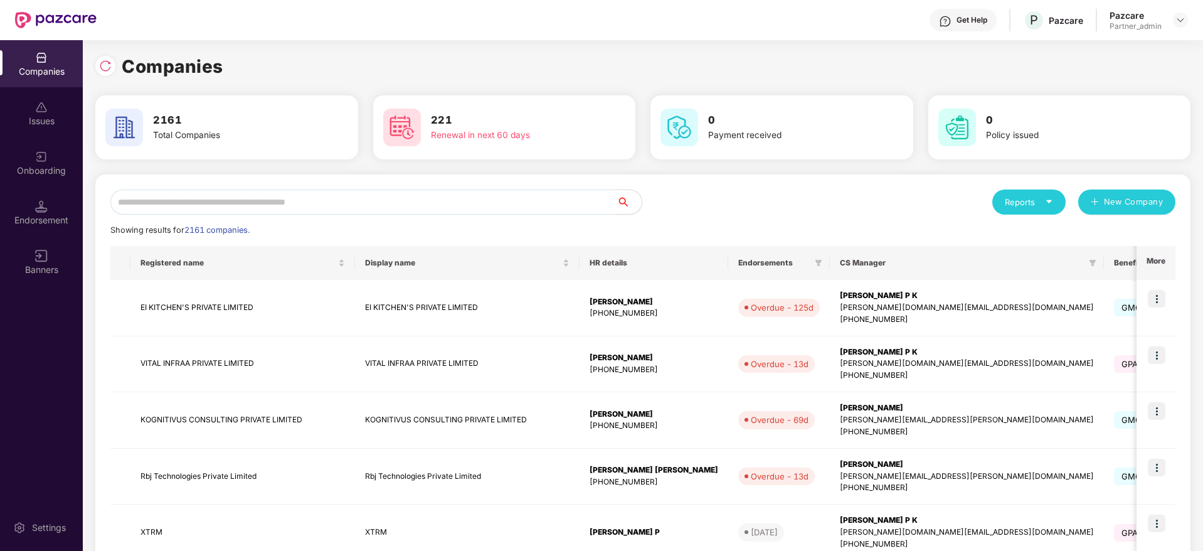
click at [269, 204] on input "text" at bounding box center [363, 201] width 506 height 25
paste input "**********"
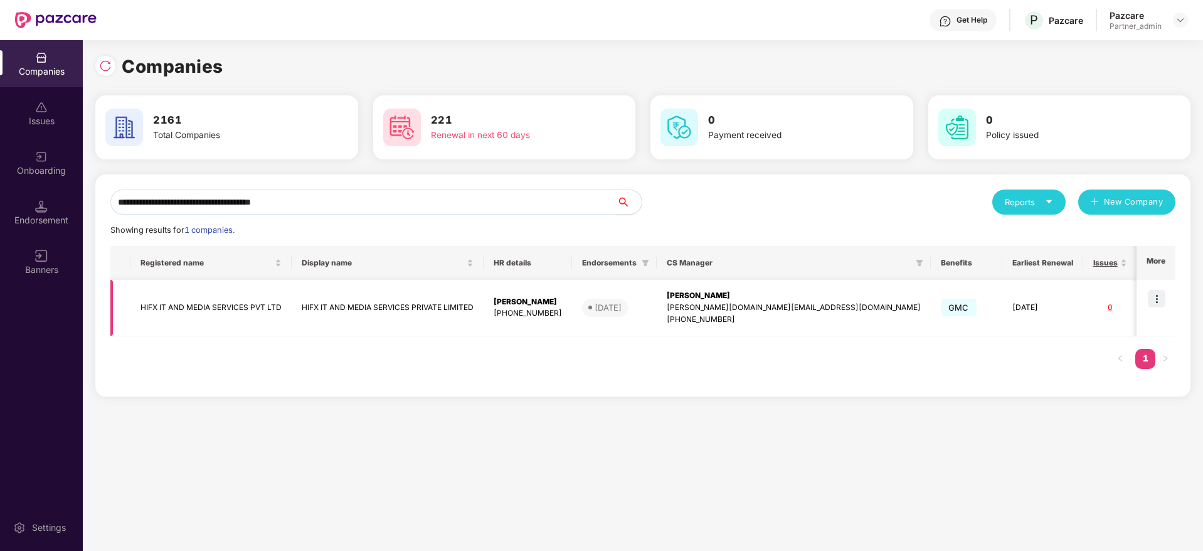
type input "**********"
click at [1161, 302] on img at bounding box center [1157, 299] width 18 height 18
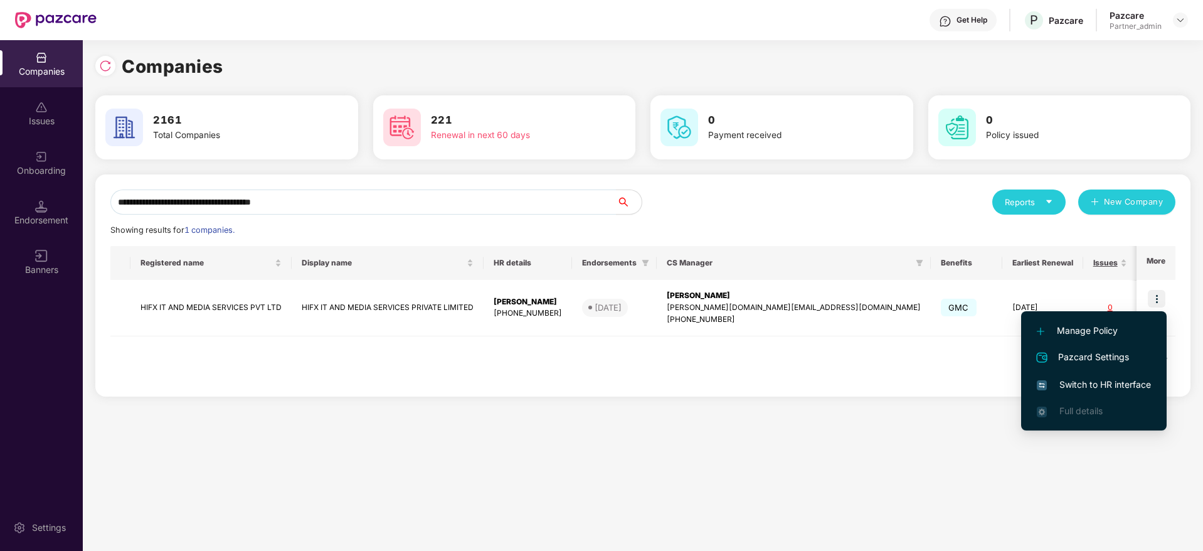
click at [1083, 388] on span "Switch to HR interface" at bounding box center [1094, 385] width 114 height 14
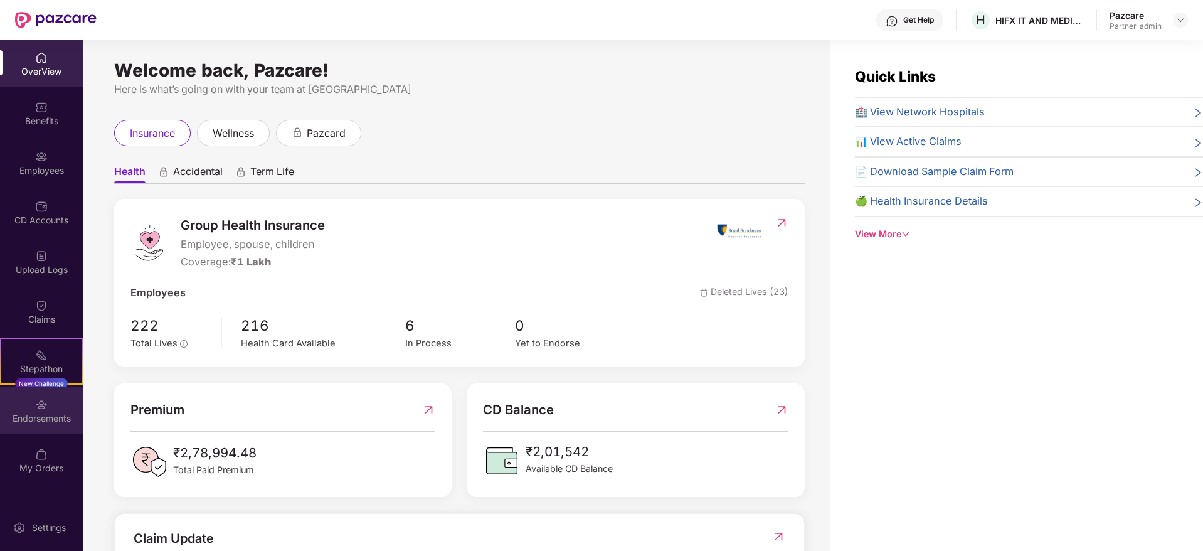
click at [50, 418] on div "Endorsements" at bounding box center [41, 418] width 83 height 13
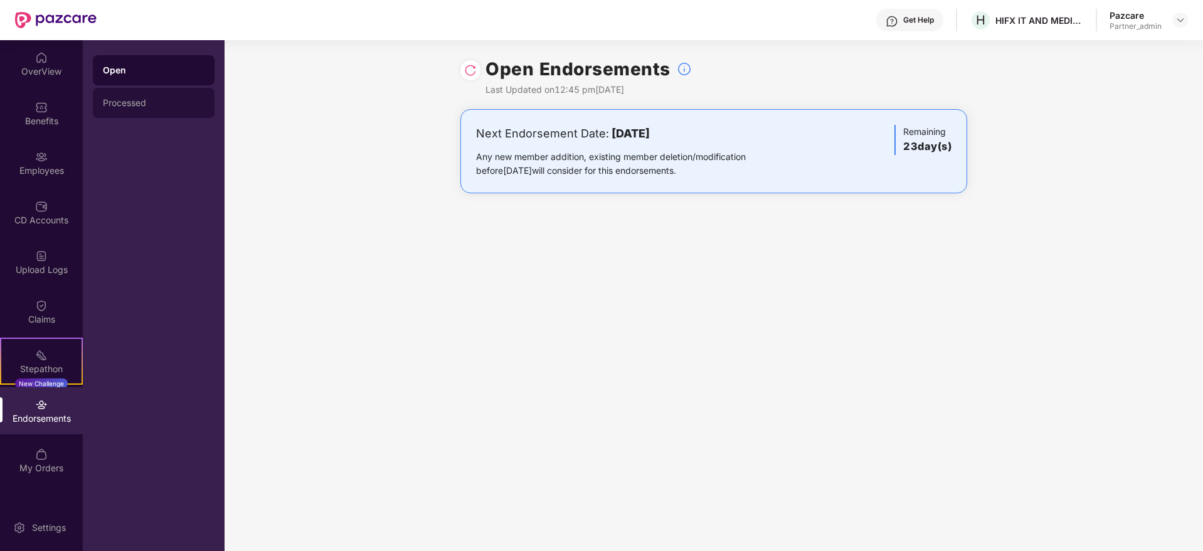
click at [144, 105] on div "Processed" at bounding box center [154, 103] width 102 height 10
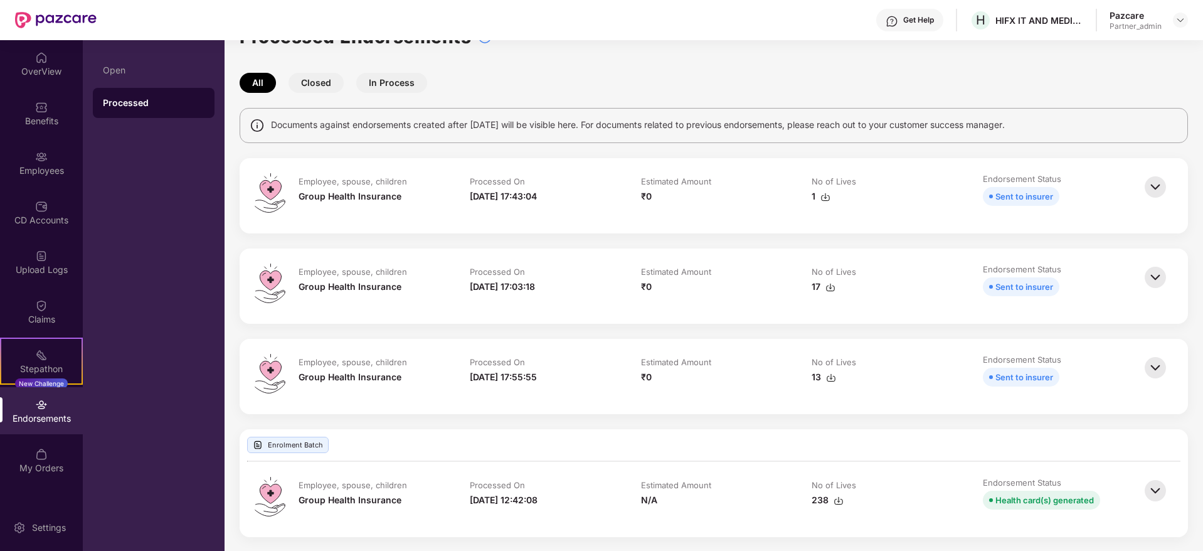
scroll to position [34, 0]
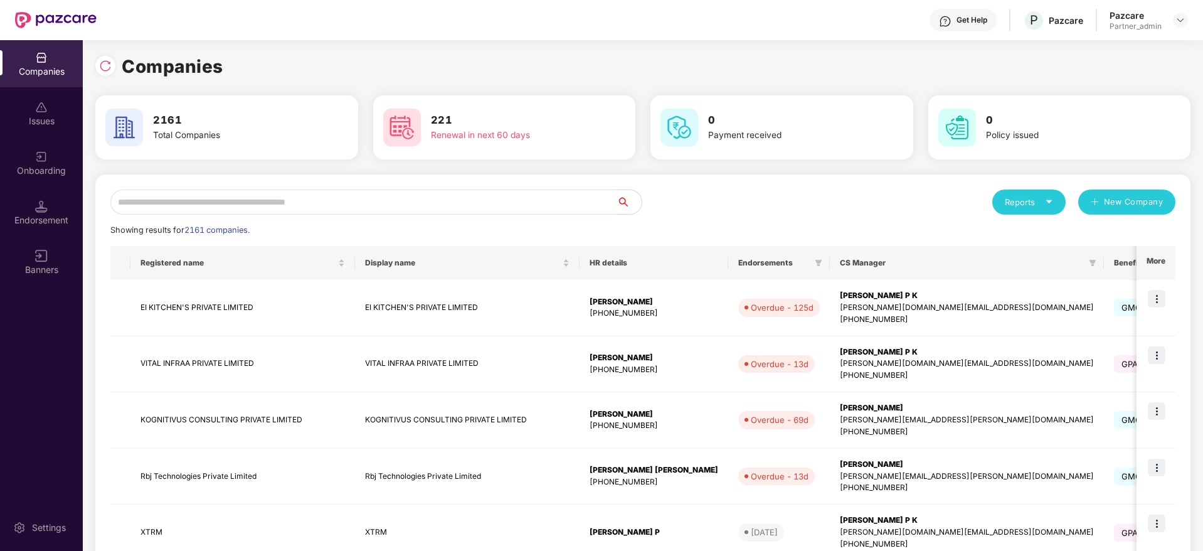
click at [167, 208] on input "text" at bounding box center [363, 201] width 506 height 25
type input "*"
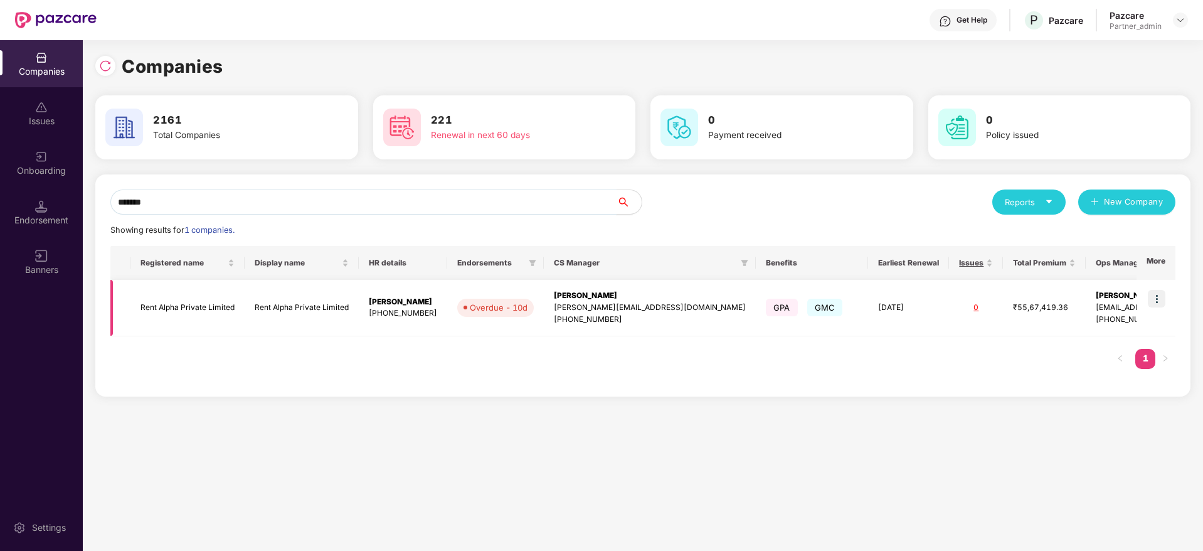
type input "*******"
click at [1159, 297] on img at bounding box center [1157, 299] width 18 height 18
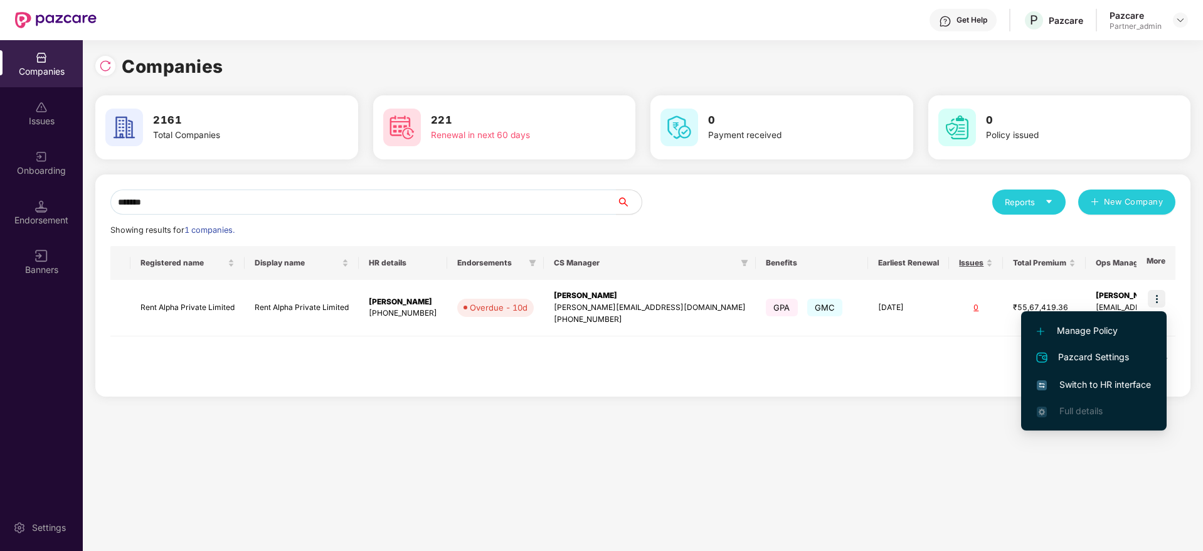
click at [1107, 384] on span "Switch to HR interface" at bounding box center [1094, 385] width 114 height 14
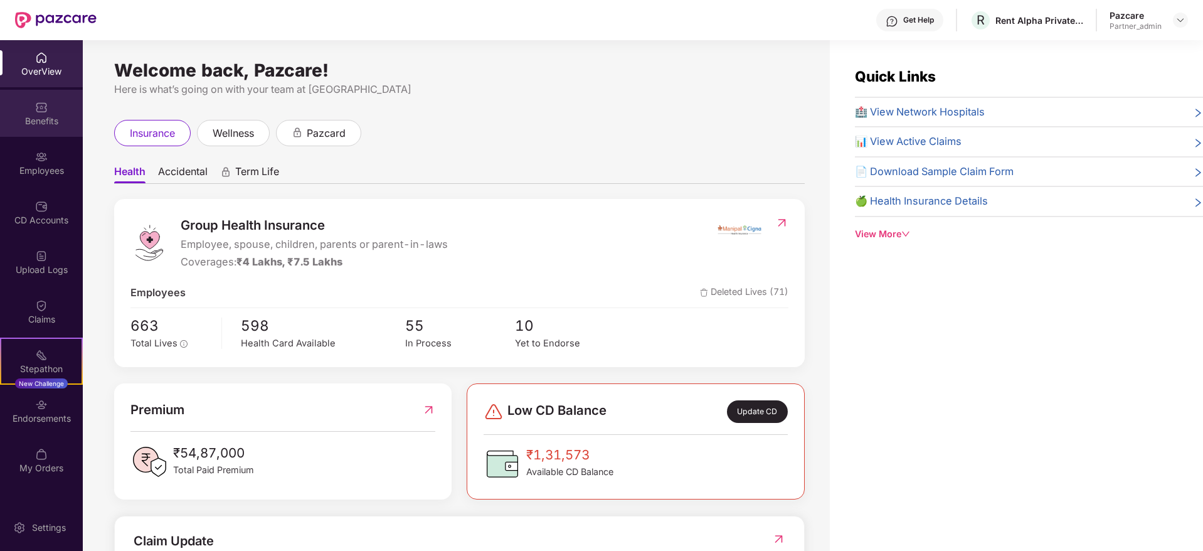
click at [55, 124] on div "Benefits" at bounding box center [41, 121] width 83 height 13
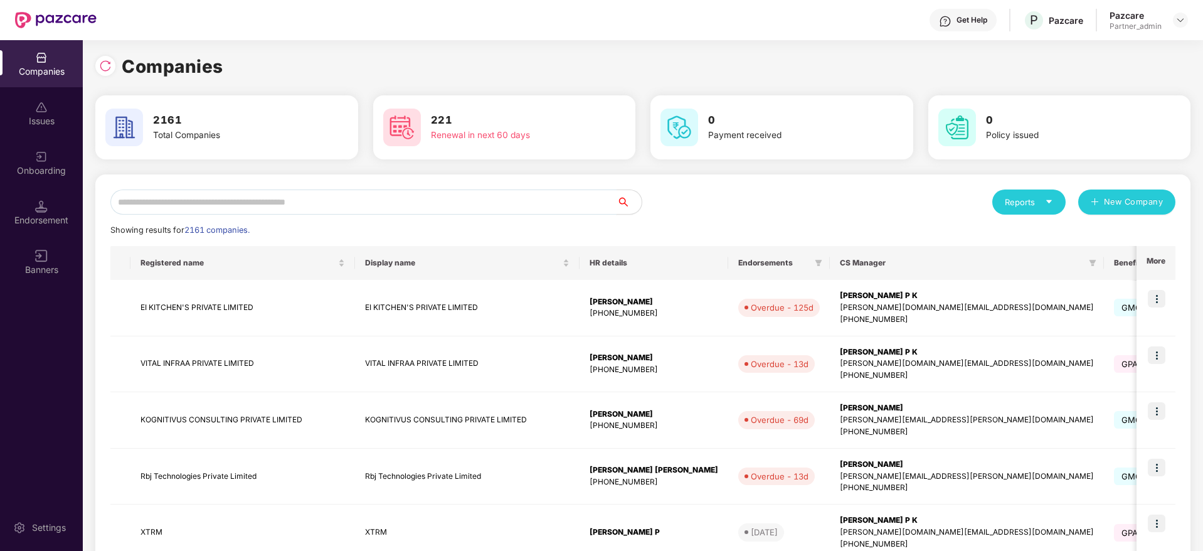
click at [317, 198] on input "text" at bounding box center [363, 201] width 506 height 25
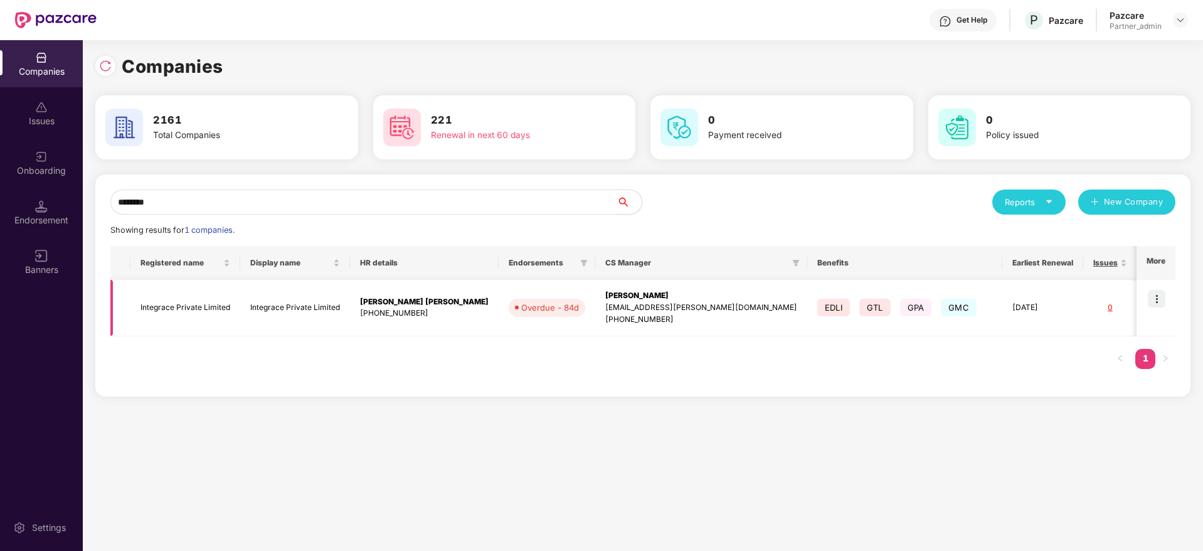
type input "********"
click at [1157, 303] on img at bounding box center [1157, 299] width 18 height 18
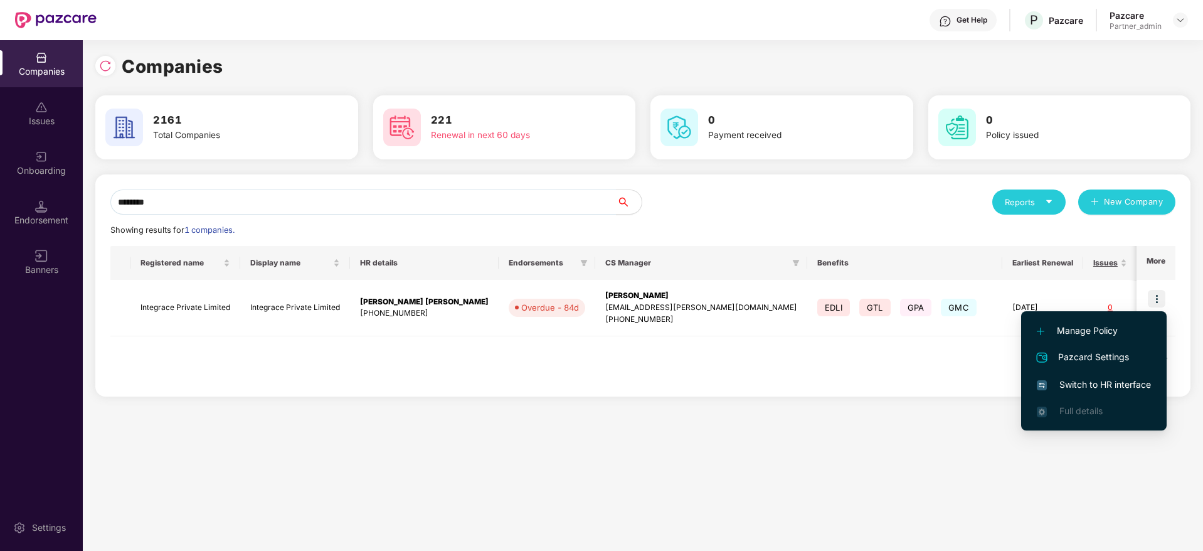
click at [1101, 380] on span "Switch to HR interface" at bounding box center [1094, 385] width 114 height 14
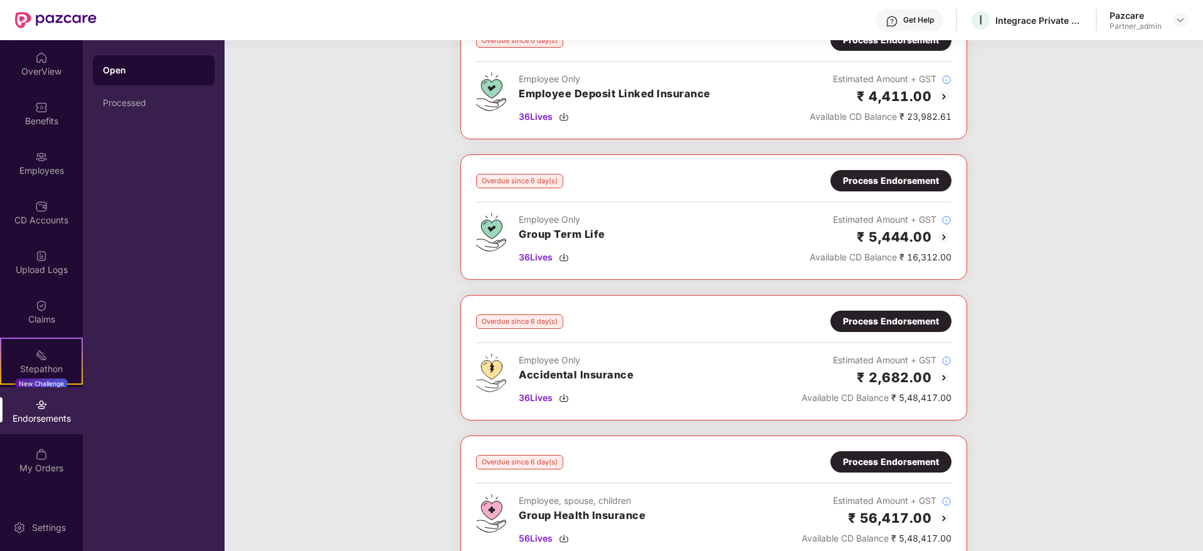
scroll to position [0, 0]
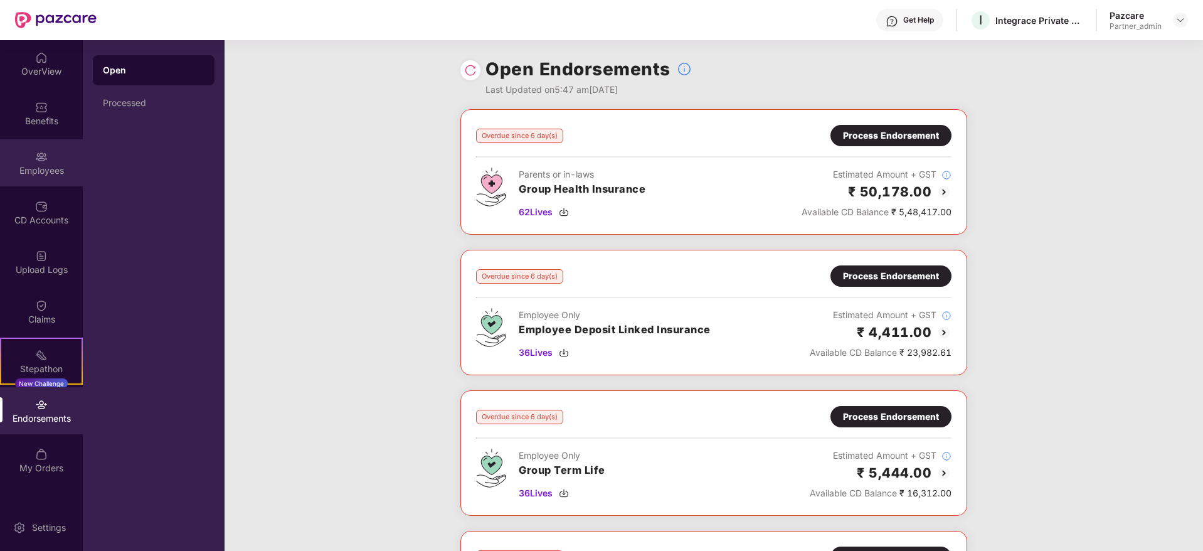
click at [45, 172] on div "Employees" at bounding box center [41, 170] width 83 height 13
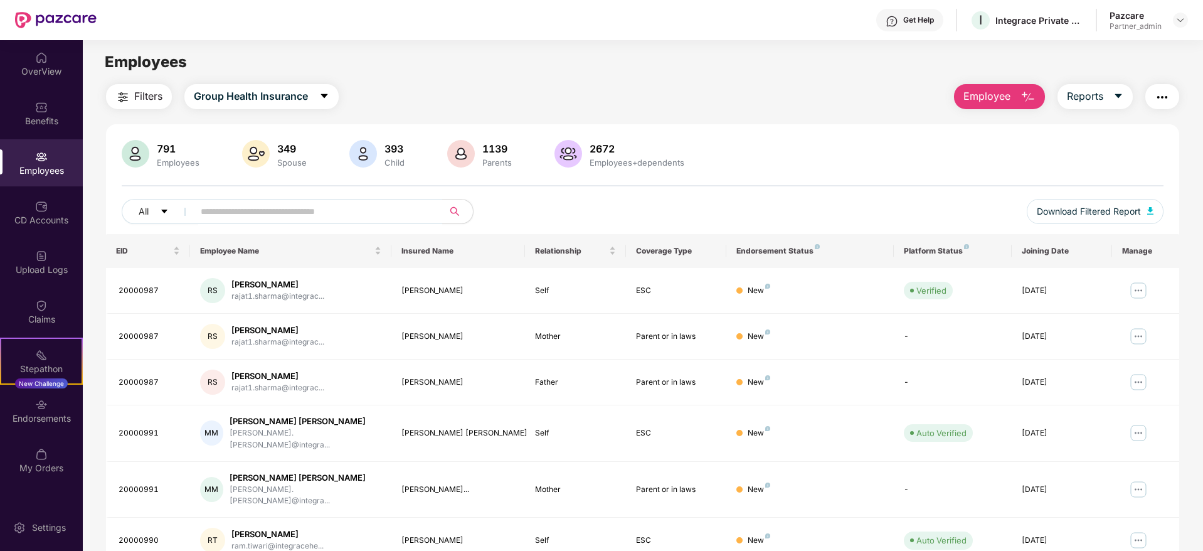
click at [1161, 95] on img "button" at bounding box center [1162, 97] width 15 height 15
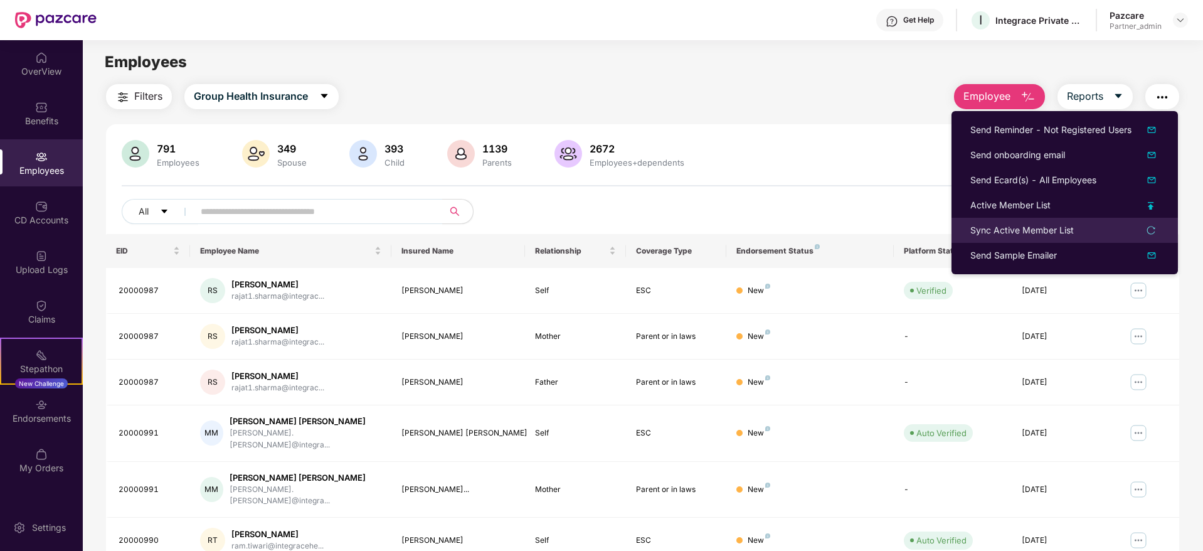
click at [987, 234] on div "Sync Active Member List" at bounding box center [1022, 230] width 104 height 14
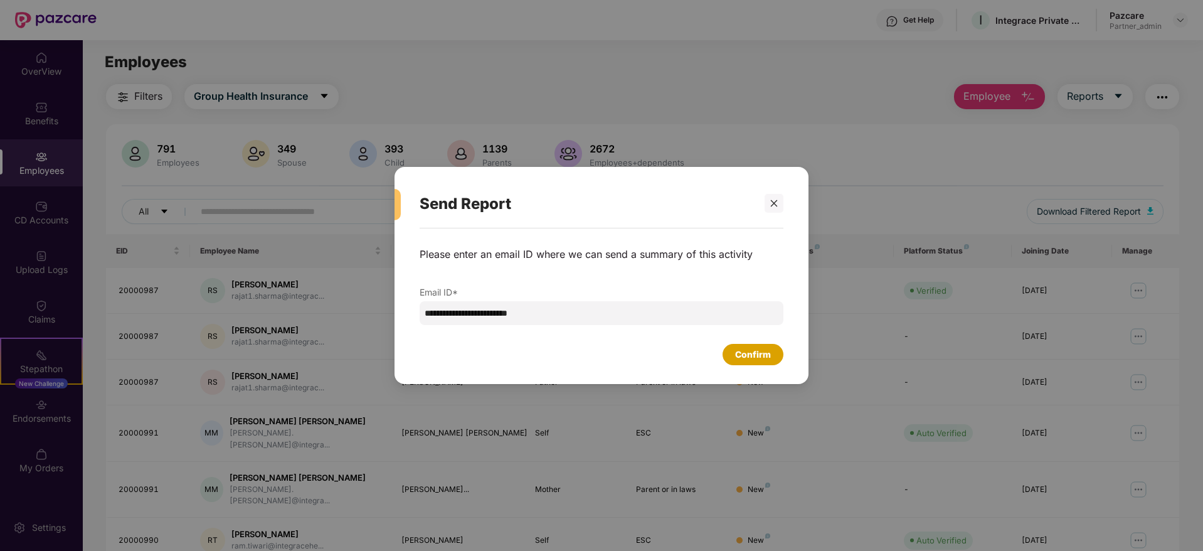
click at [762, 361] on div "Confirm" at bounding box center [753, 355] width 36 height 14
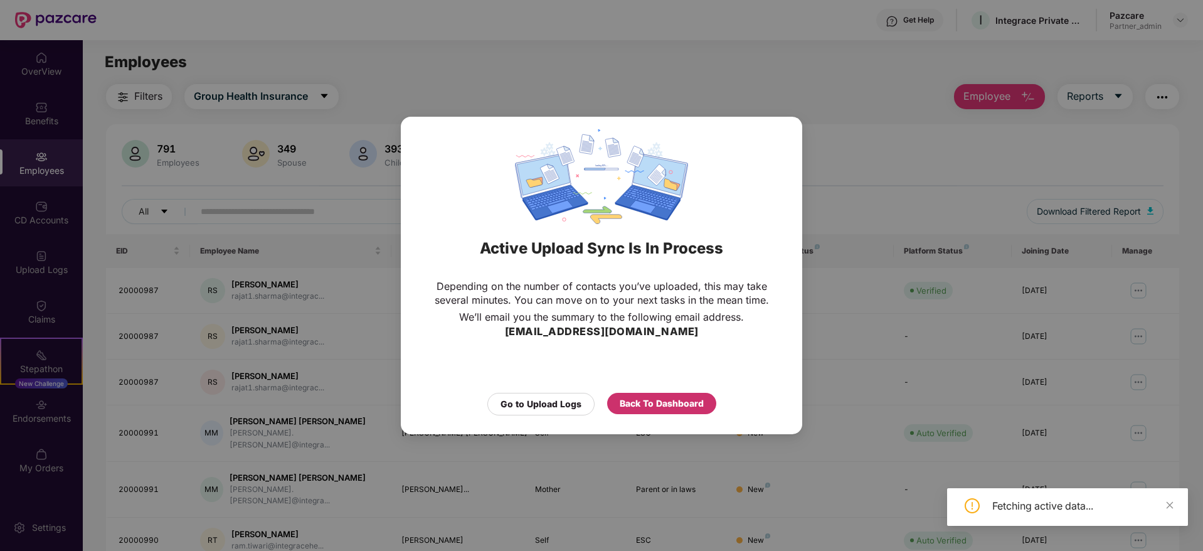
click at [666, 413] on div "Back To Dashboard" at bounding box center [661, 403] width 109 height 21
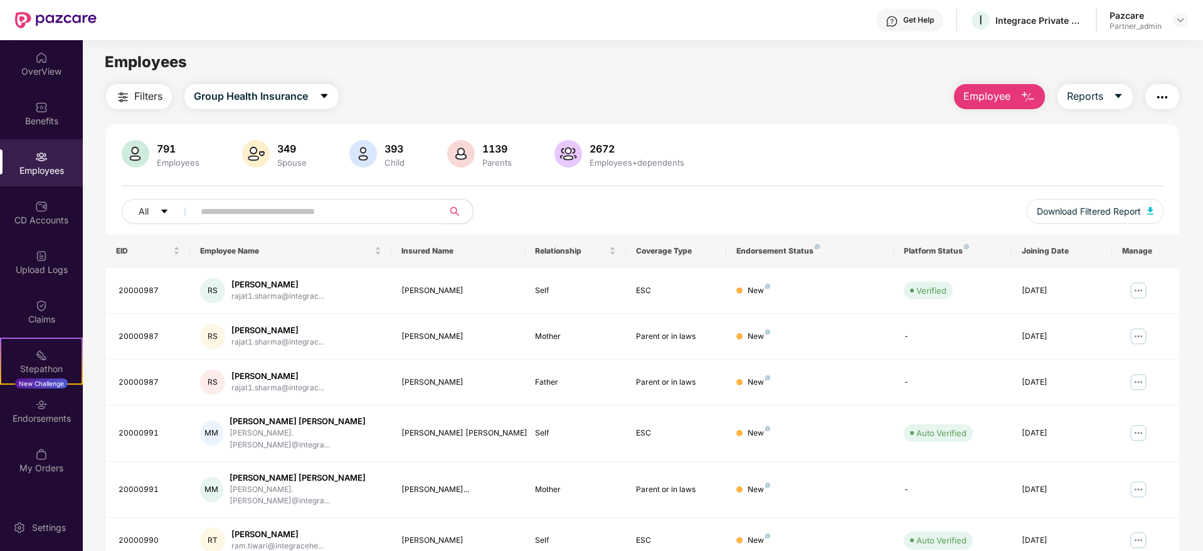
click at [207, 206] on input "text" at bounding box center [313, 211] width 225 height 19
paste input "********"
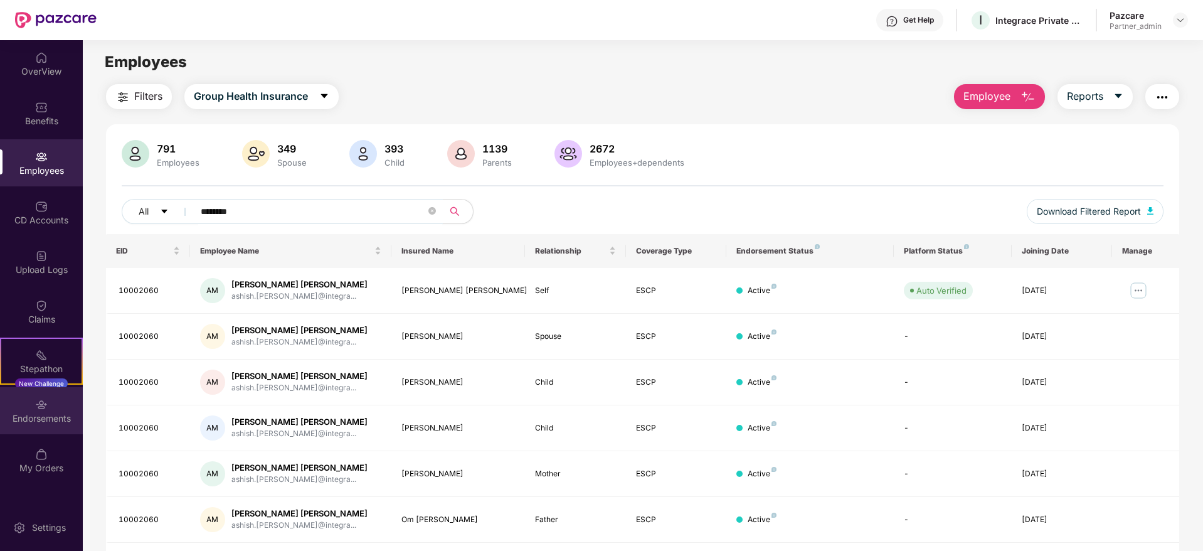
type input "********"
click at [53, 405] on div "Endorsements" at bounding box center [41, 410] width 83 height 47
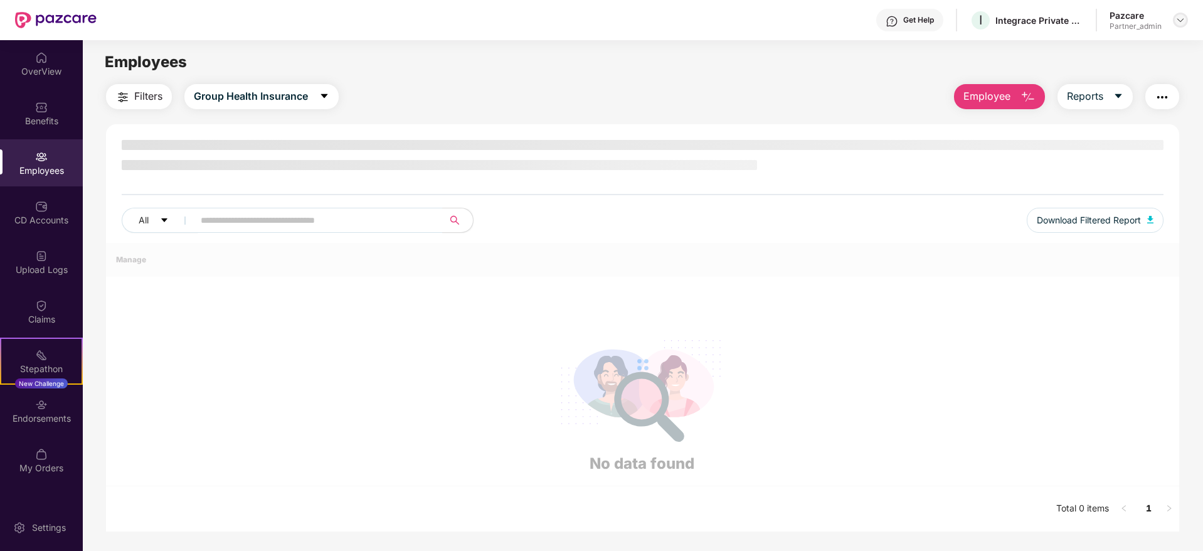
click at [1180, 19] on img at bounding box center [1181, 20] width 10 height 10
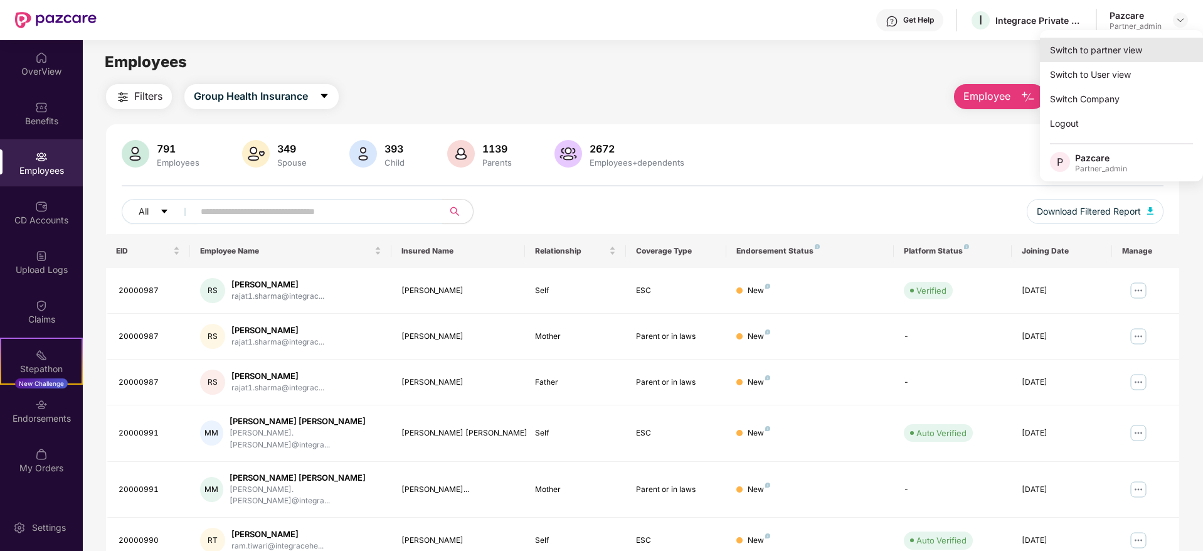
click at [1130, 47] on div "Switch to partner view" at bounding box center [1121, 50] width 163 height 24
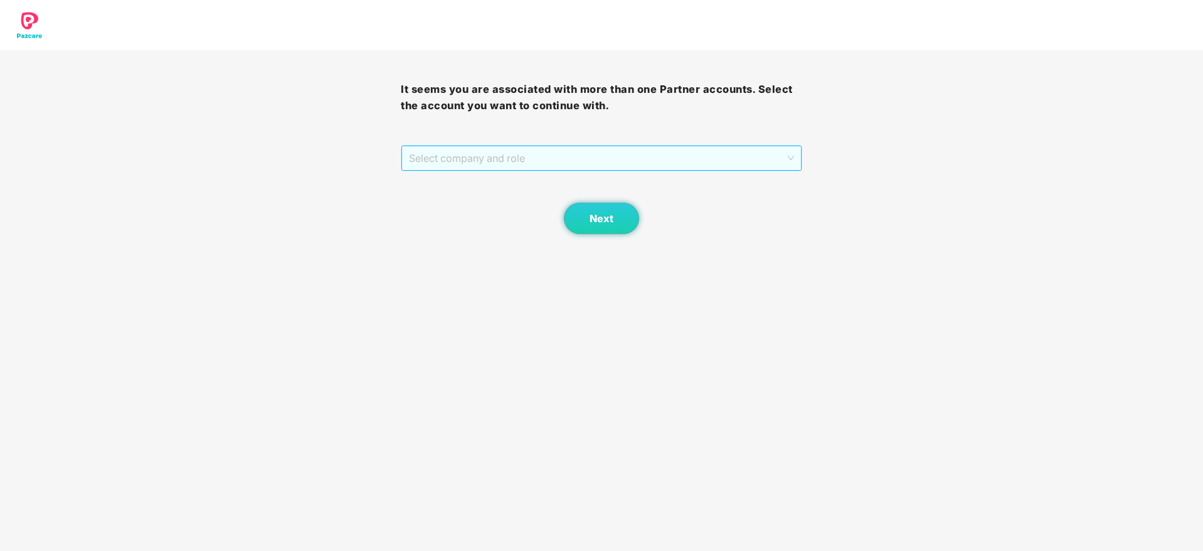
click at [573, 152] on span "Select company and role" at bounding box center [601, 158] width 385 height 24
click at [487, 202] on div "Pazcare - PARTNER_ADMIN" at bounding box center [602, 203] width 386 height 14
click at [618, 232] on button "Next" at bounding box center [601, 218] width 75 height 31
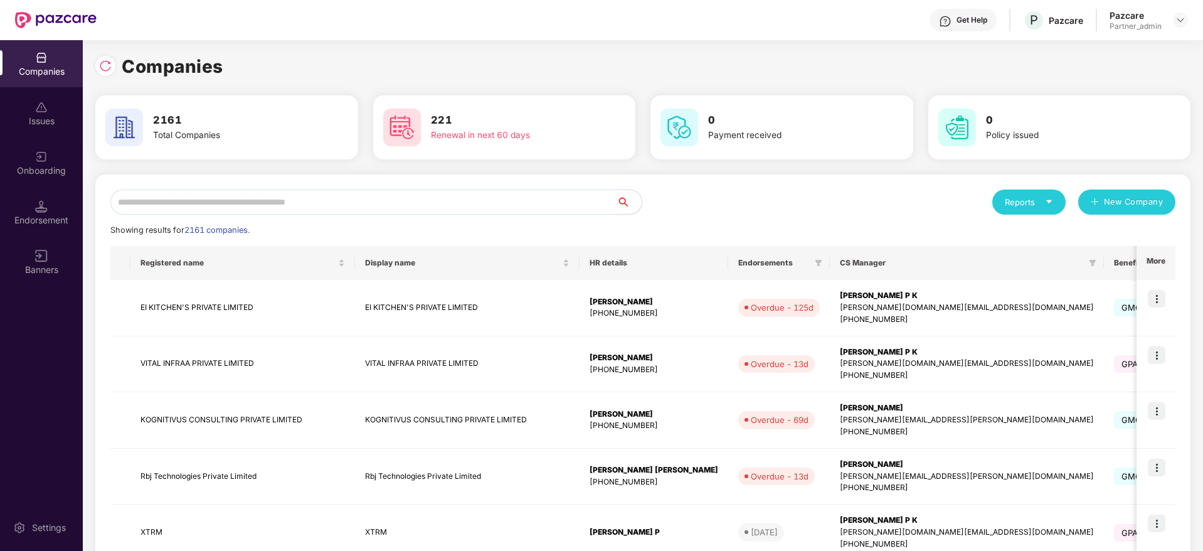
click at [293, 206] on input "text" at bounding box center [363, 201] width 506 height 25
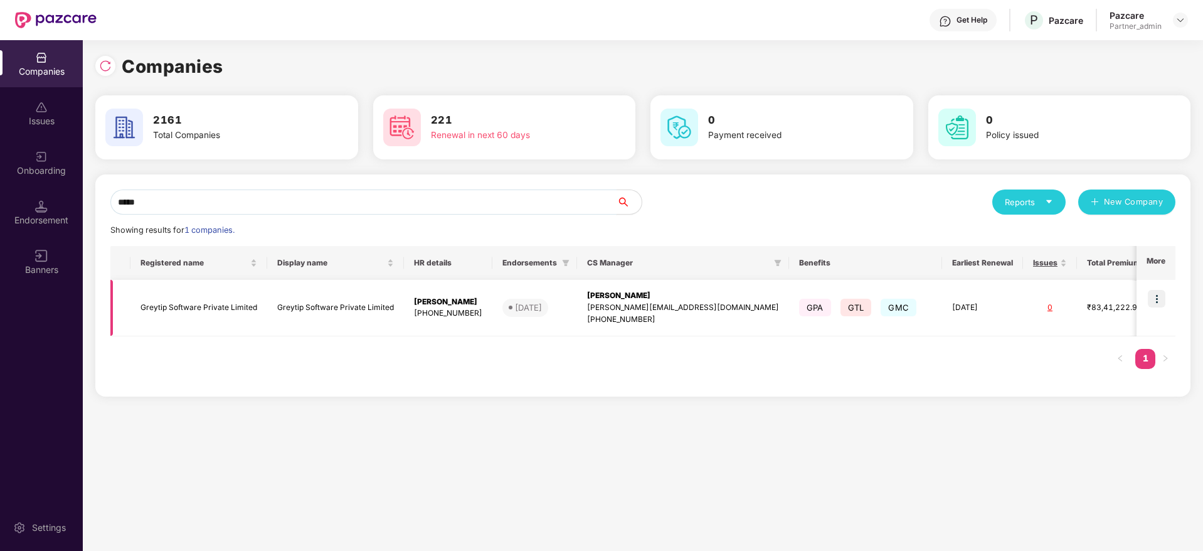
type input "*****"
click at [1158, 297] on img at bounding box center [1157, 299] width 18 height 18
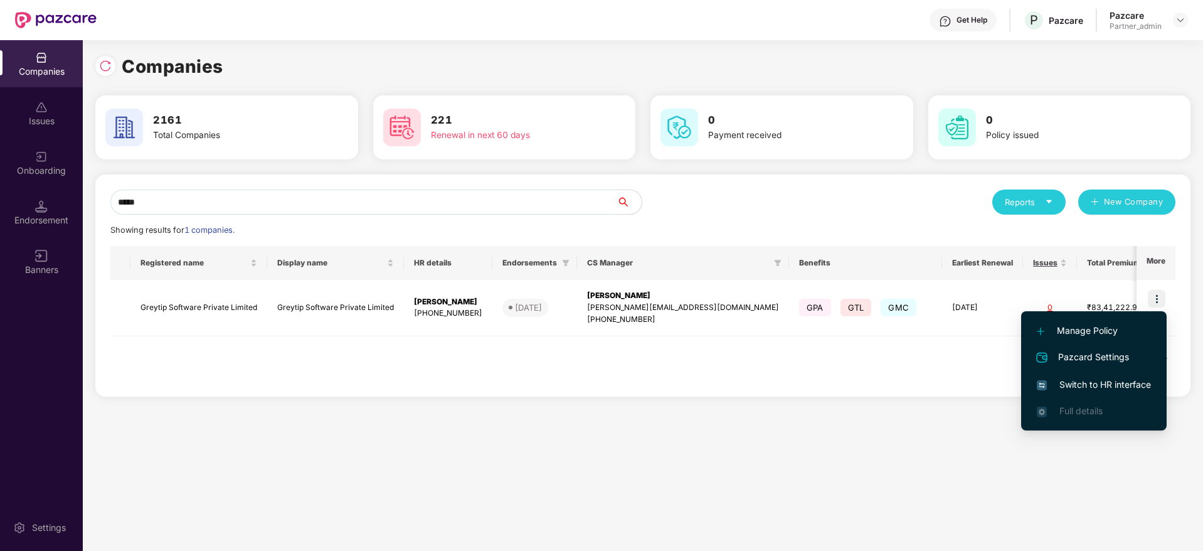
click at [1081, 391] on span "Switch to HR interface" at bounding box center [1094, 385] width 114 height 14
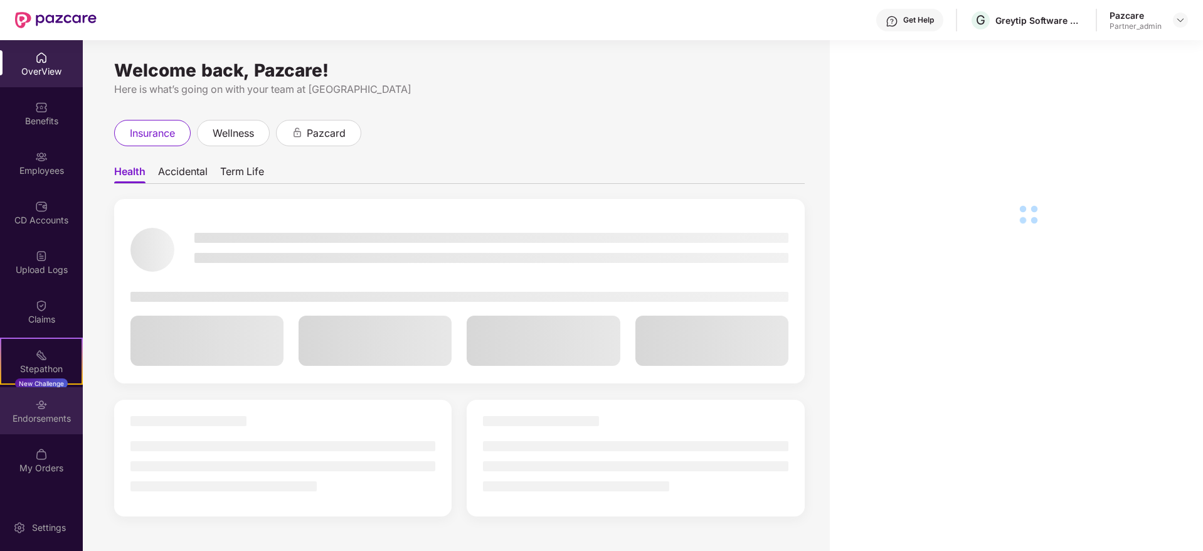
click at [45, 418] on div "Endorsements" at bounding box center [41, 418] width 83 height 13
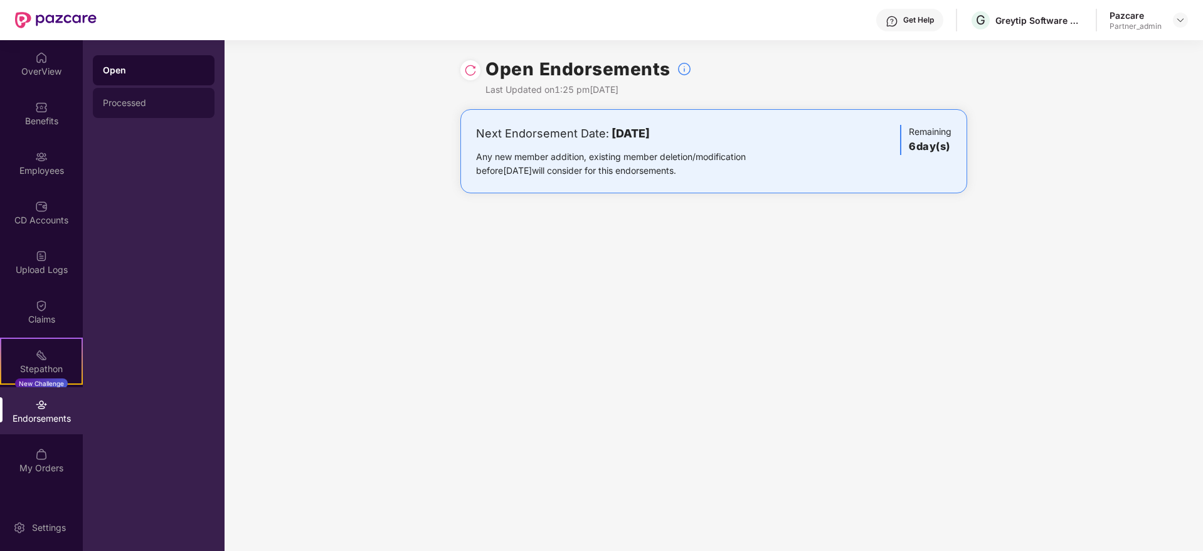
click at [137, 109] on div "Processed" at bounding box center [154, 103] width 122 height 30
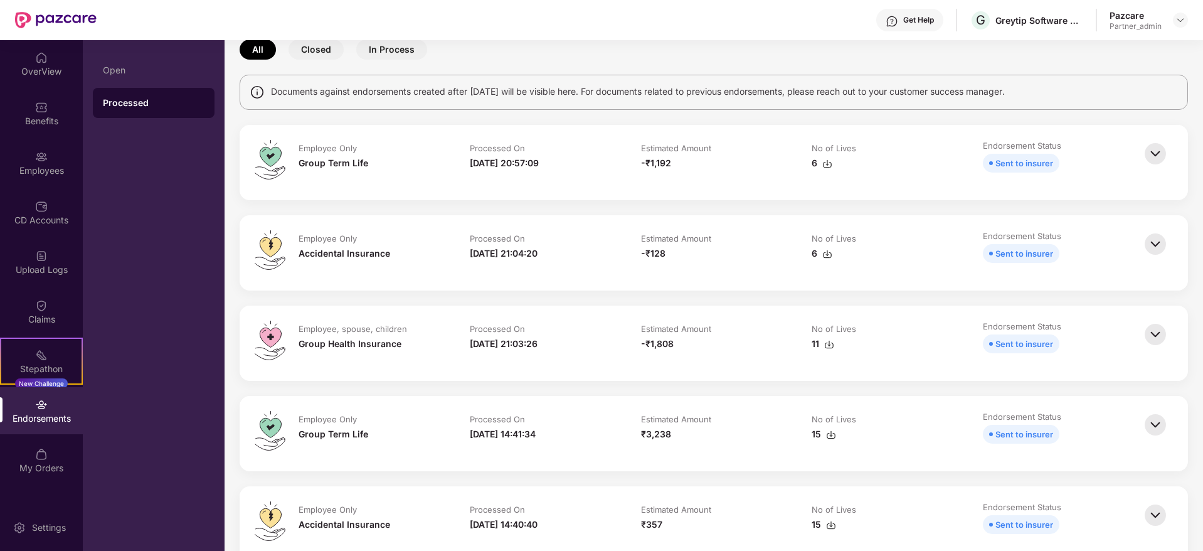
scroll to position [94, 0]
